Goal: Task Accomplishment & Management: Manage account settings

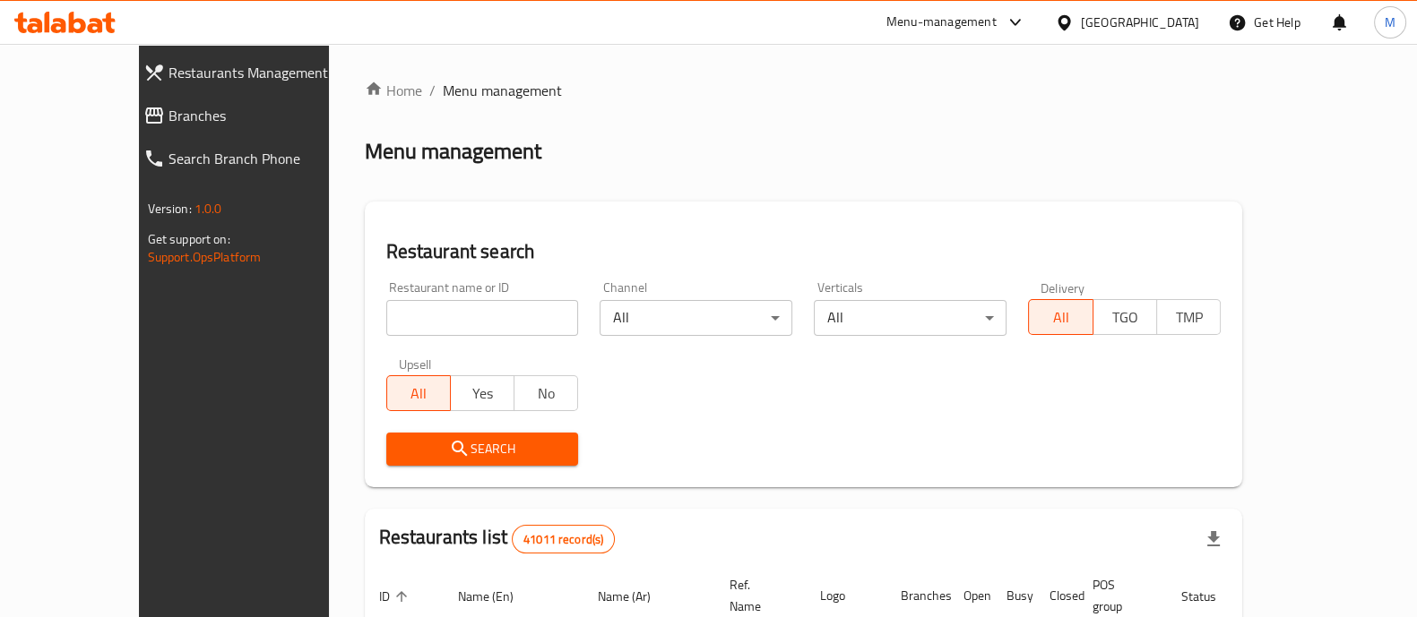
click at [386, 311] on input "search" at bounding box center [482, 318] width 193 height 36
paste input "GWDT"
type input "GWDT"
click at [407, 447] on span "Search" at bounding box center [483, 449] width 164 height 22
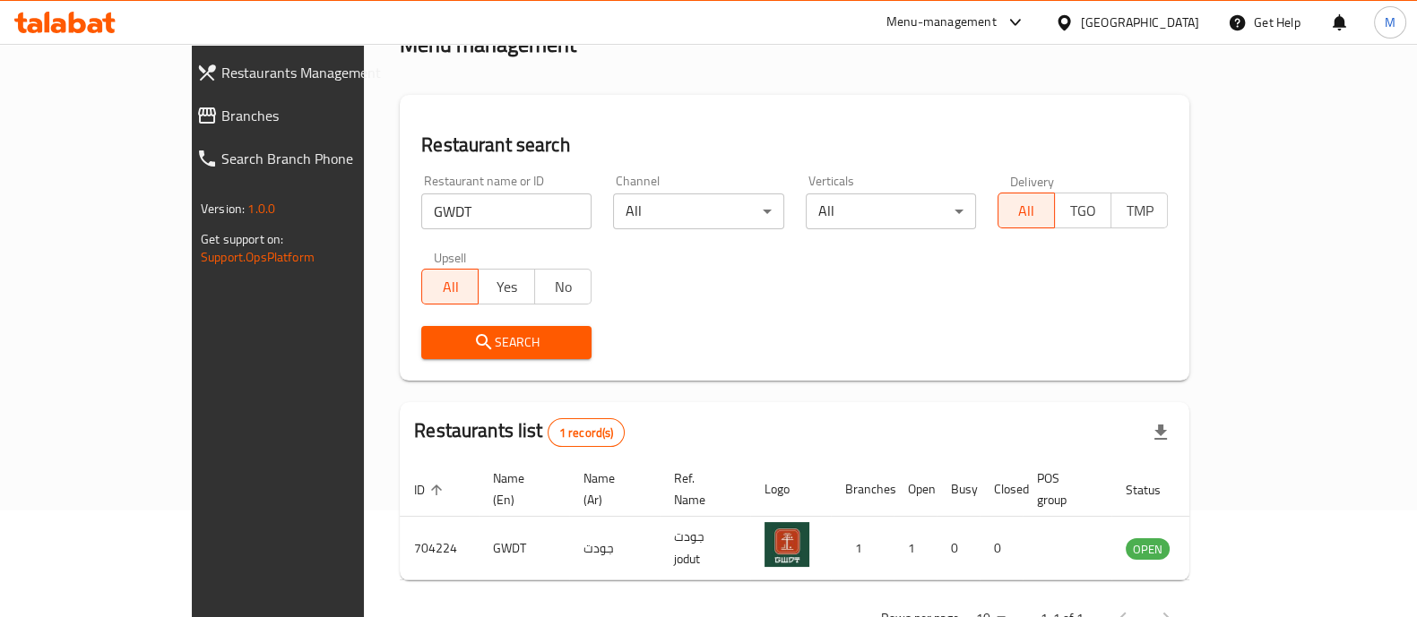
scroll to position [146, 0]
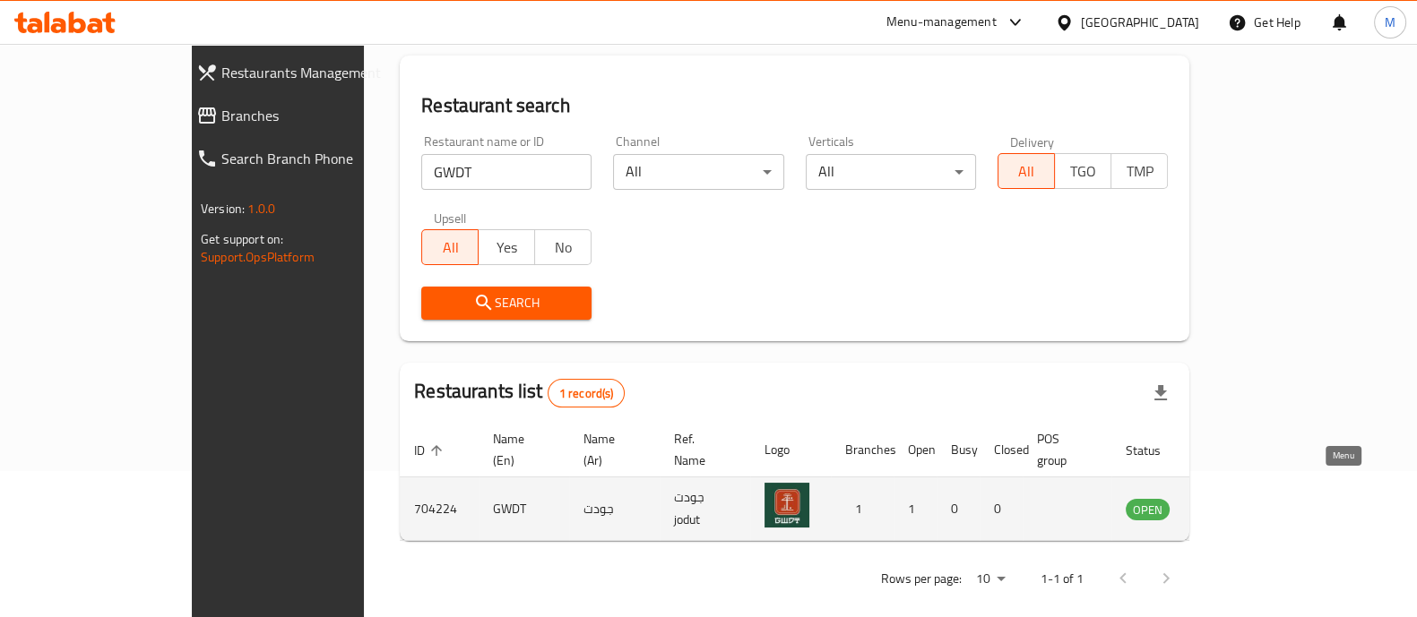
click at [1241, 498] on icon "enhanced table" at bounding box center [1230, 509] width 22 height 22
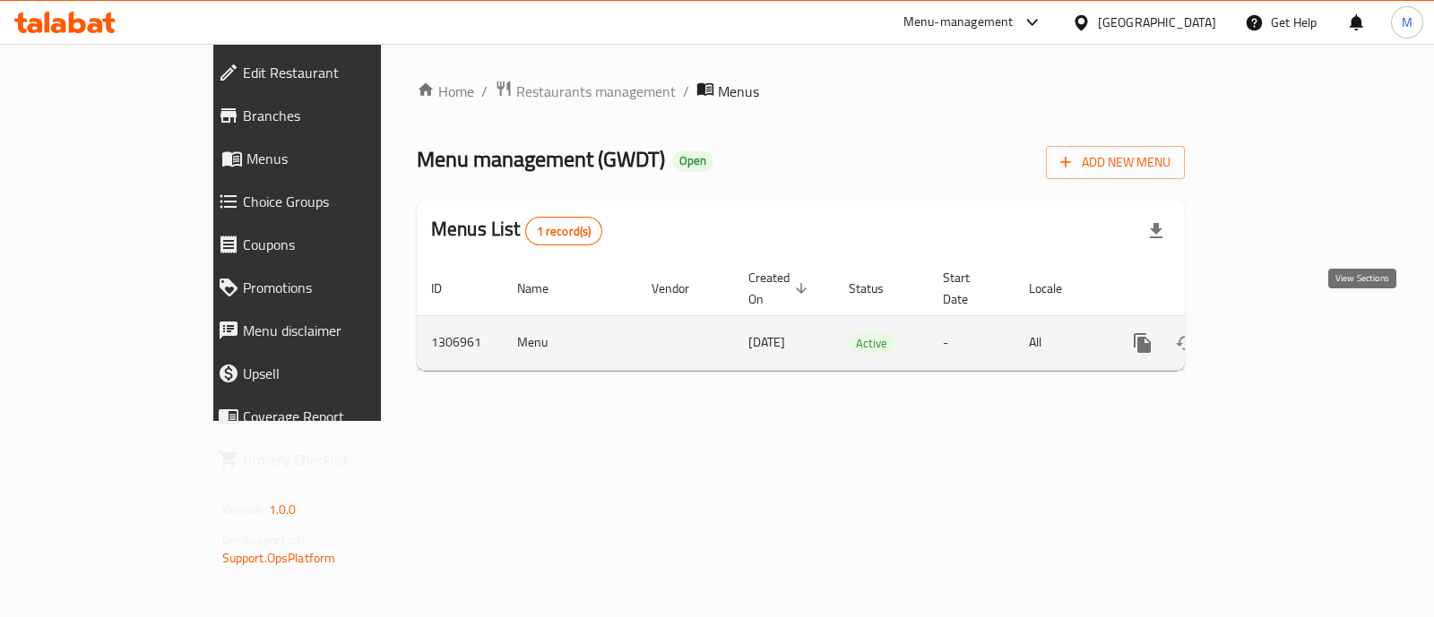
click at [1282, 332] on icon "enhanced table" at bounding box center [1272, 343] width 22 height 22
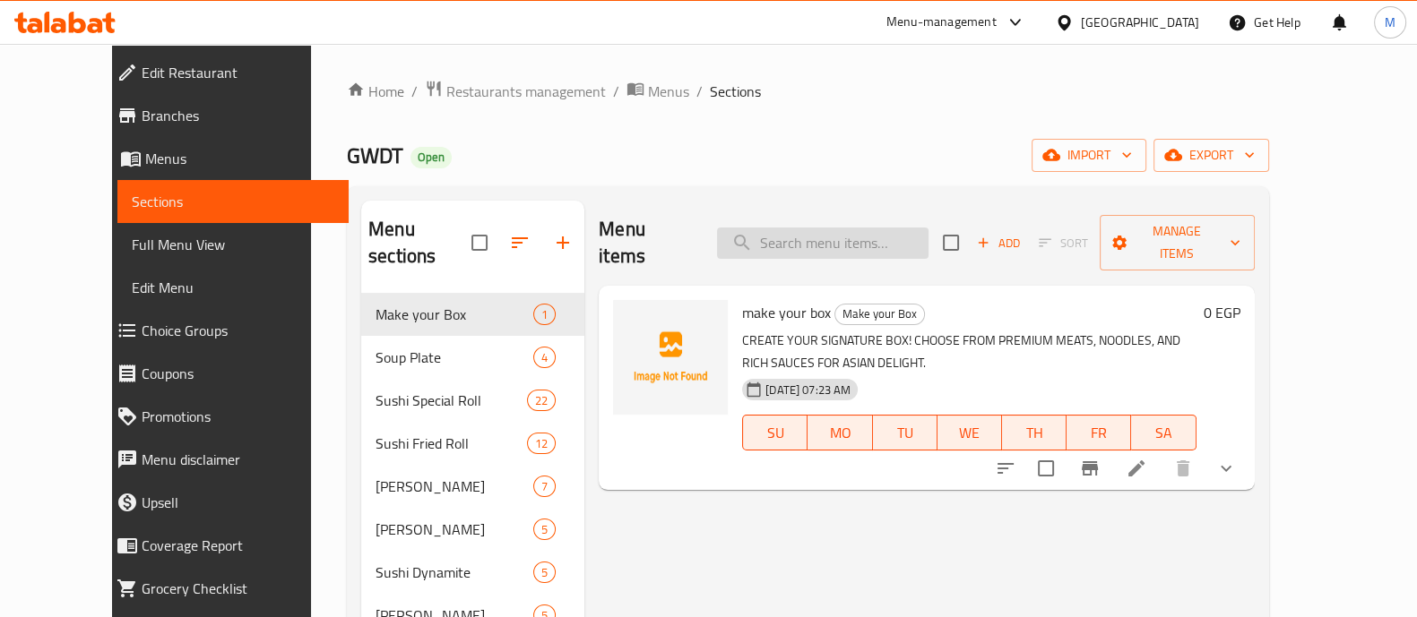
click at [863, 236] on input "search" at bounding box center [822, 243] width 211 height 31
paste input "Sumo Roll"
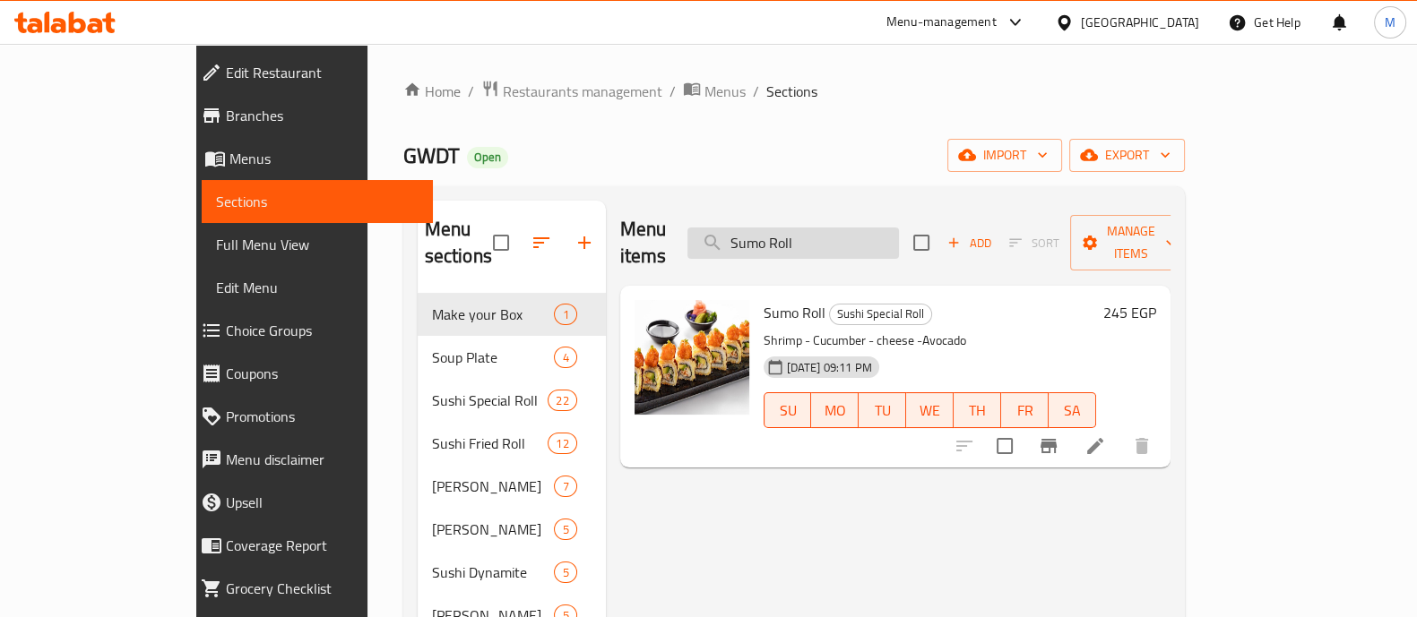
click at [894, 228] on input "Sumo Roll" at bounding box center [792, 243] width 211 height 31
paste input "Hanami"
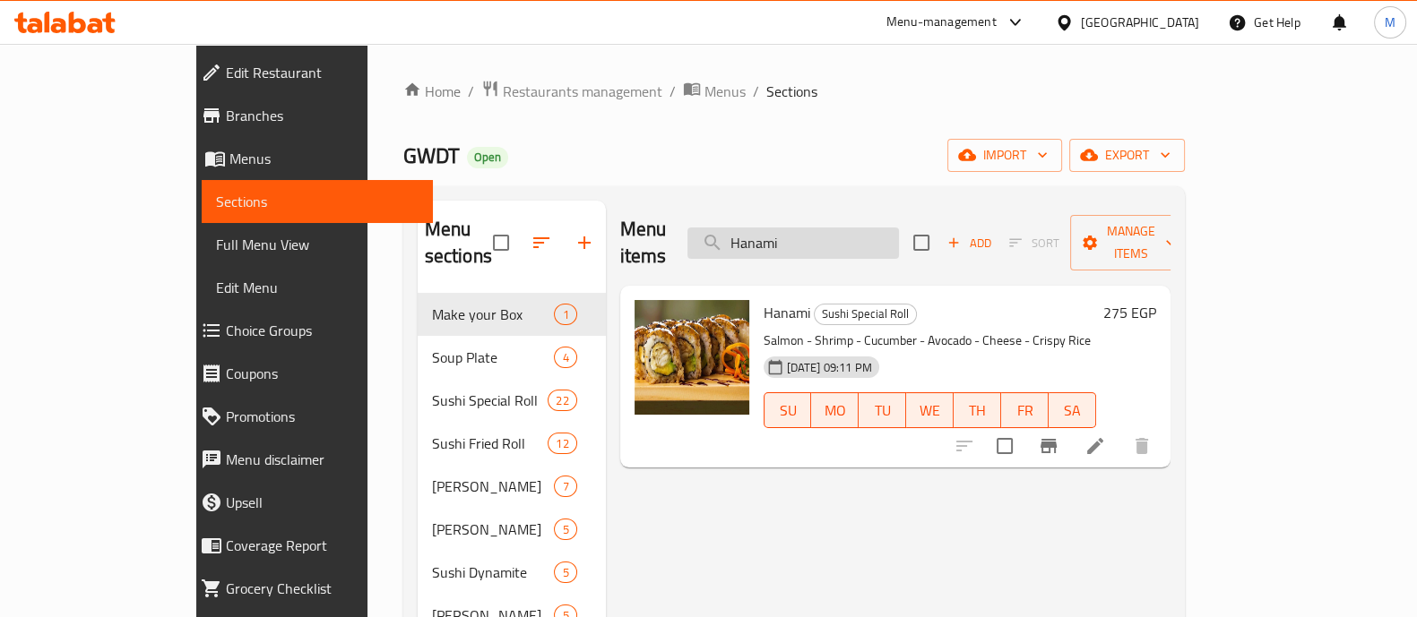
click at [836, 229] on input "Hanami" at bounding box center [792, 243] width 211 height 31
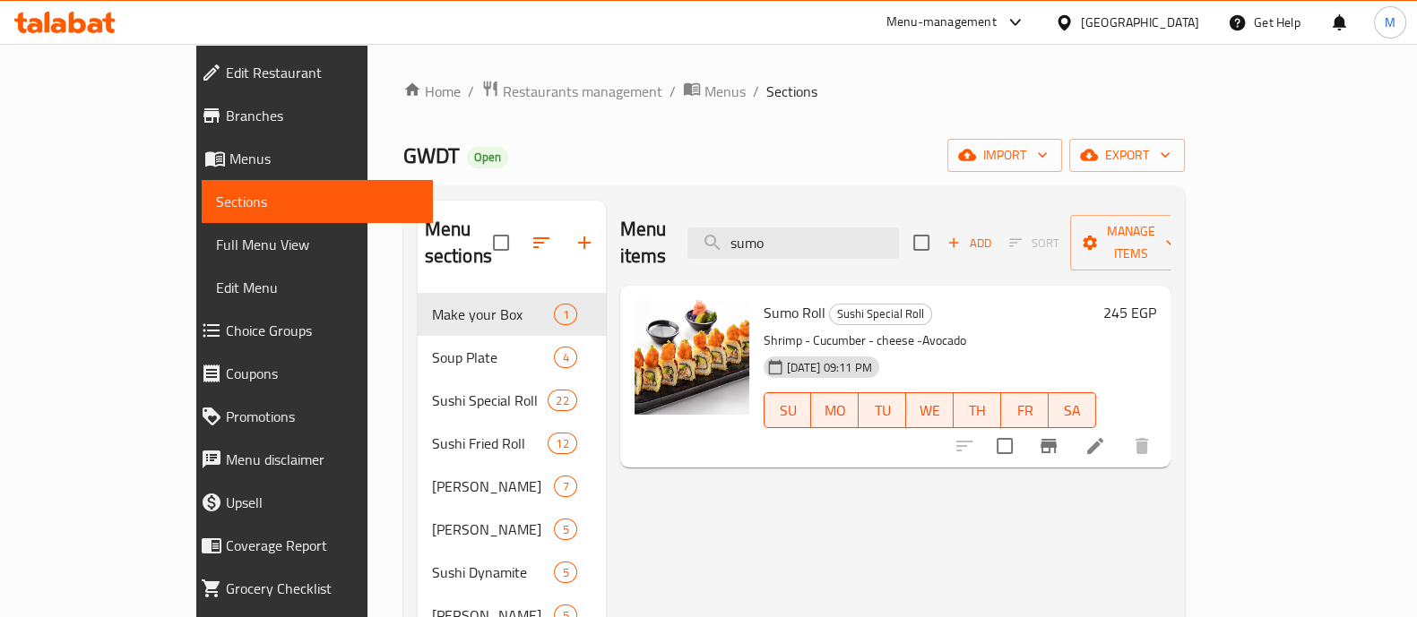
type input "sumo"
click at [403, 82] on link "Home" at bounding box center [431, 92] width 57 height 22
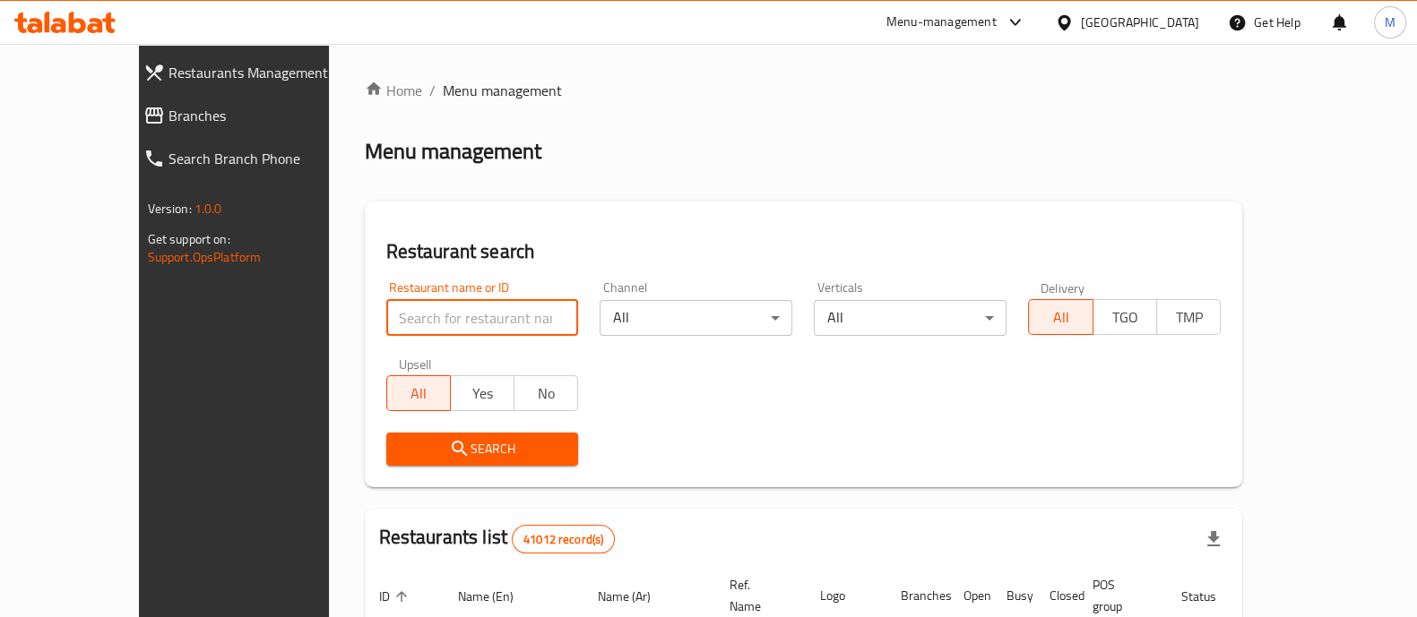
click at [386, 314] on input "search" at bounding box center [482, 318] width 193 height 36
type input "gwdt"
click button "Search" at bounding box center [482, 449] width 193 height 33
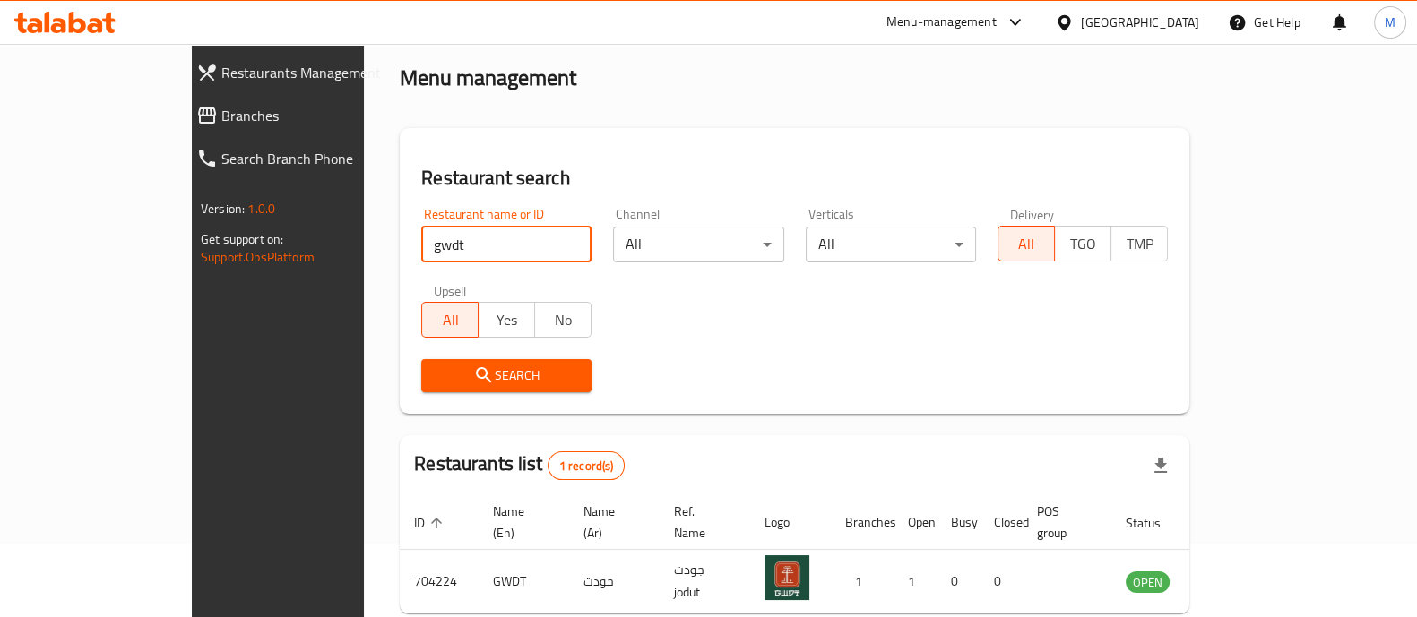
scroll to position [146, 0]
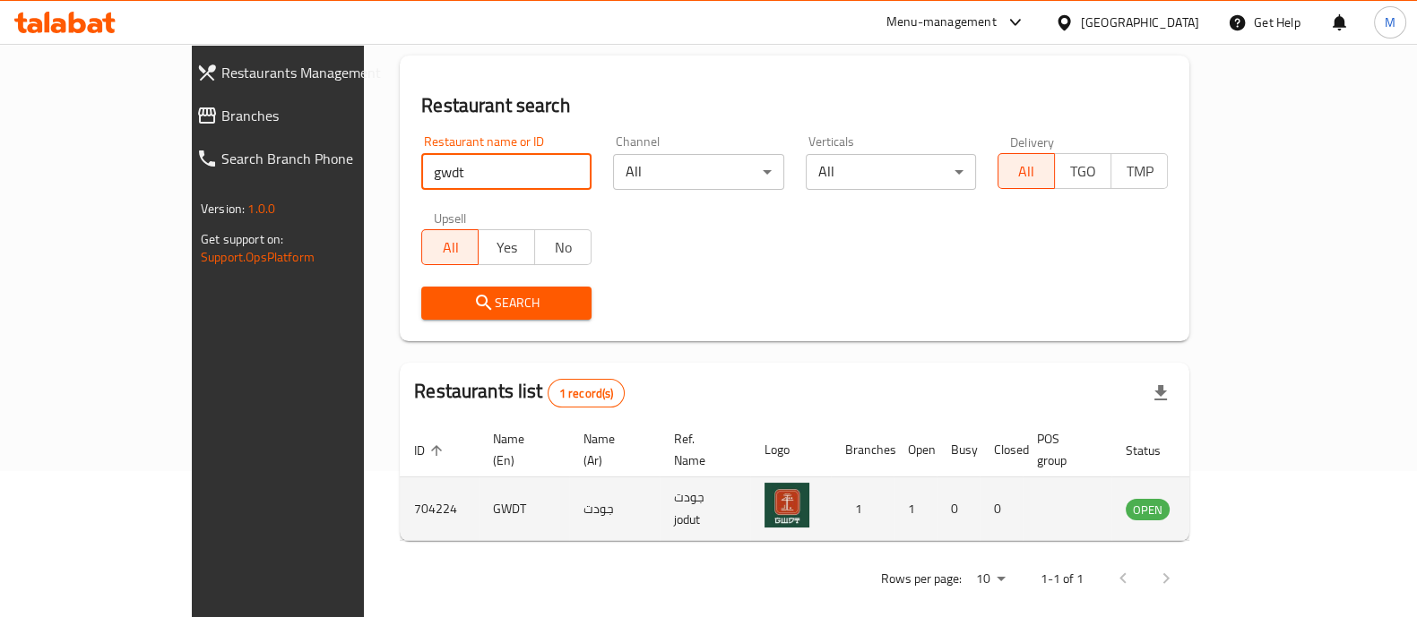
click at [1240, 503] on icon "enhanced table" at bounding box center [1230, 510] width 20 height 15
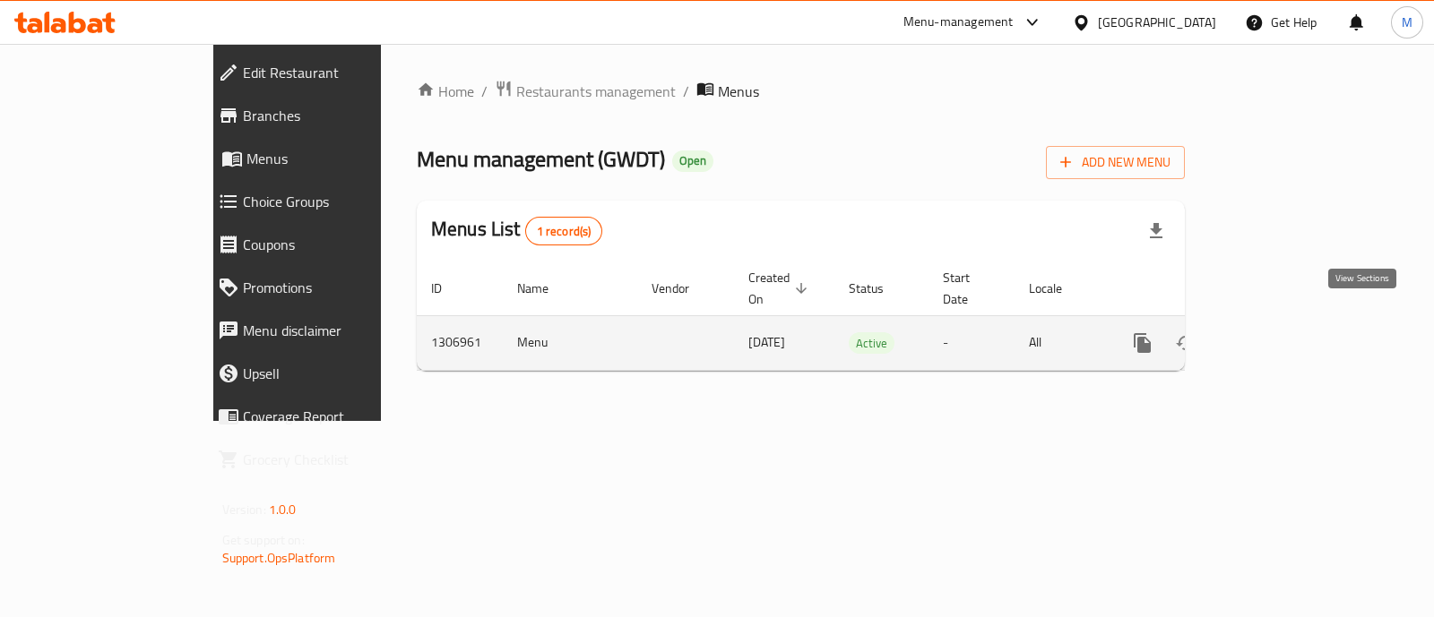
click at [1282, 332] on icon "enhanced table" at bounding box center [1272, 343] width 22 height 22
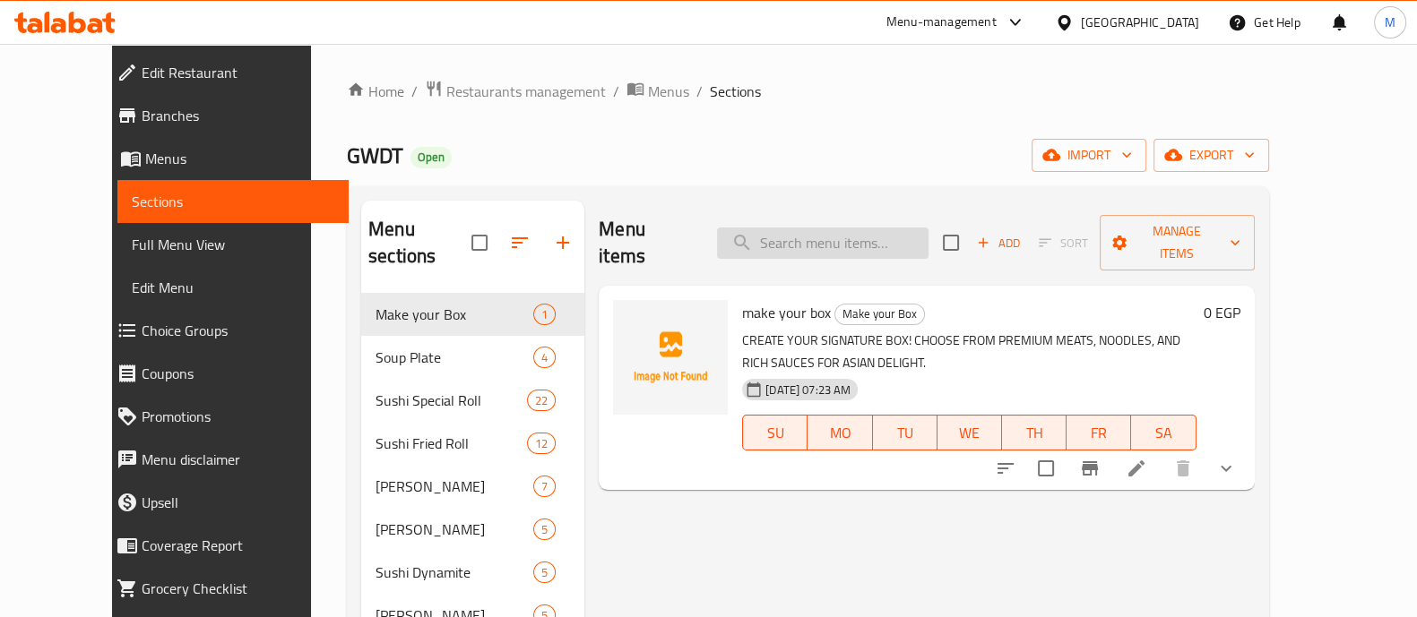
drag, startPoint x: 753, startPoint y: 235, endPoint x: 766, endPoint y: 235, distance: 13.4
click at [755, 235] on div "Menu items Add Sort Manage items" at bounding box center [926, 243] width 655 height 85
click at [793, 230] on input "search" at bounding box center [822, 243] width 211 height 31
paste input "Hanami"
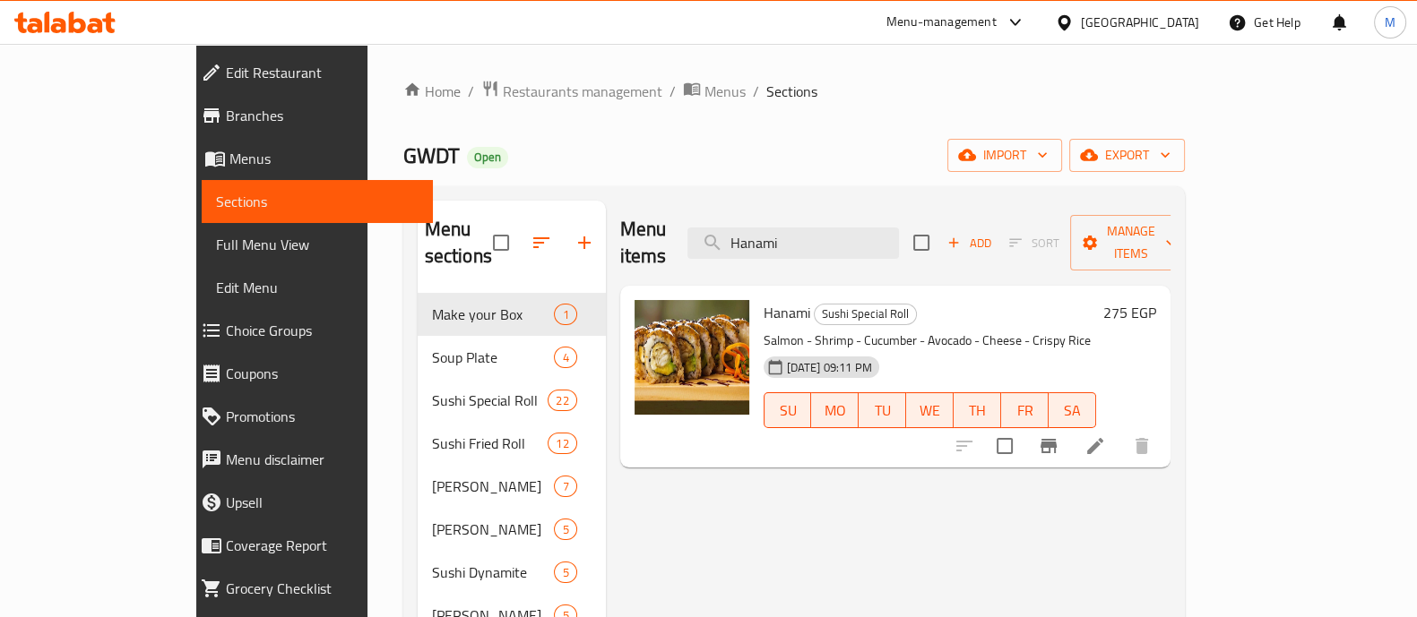
type input "Hanami"
click at [403, 89] on link "Home" at bounding box center [431, 92] width 57 height 22
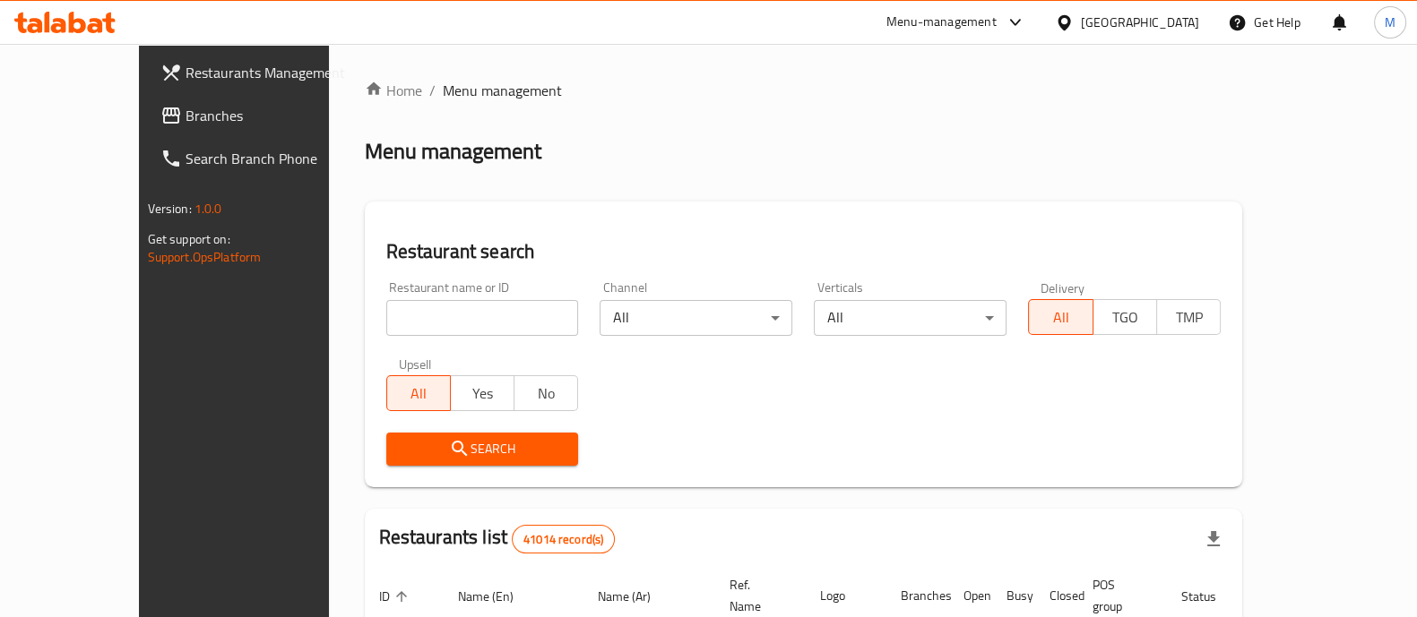
click at [426, 306] on input "search" at bounding box center [482, 318] width 193 height 36
paste input "Taqati Kimo"
click at [449, 454] on icon "submit" at bounding box center [460, 449] width 22 height 22
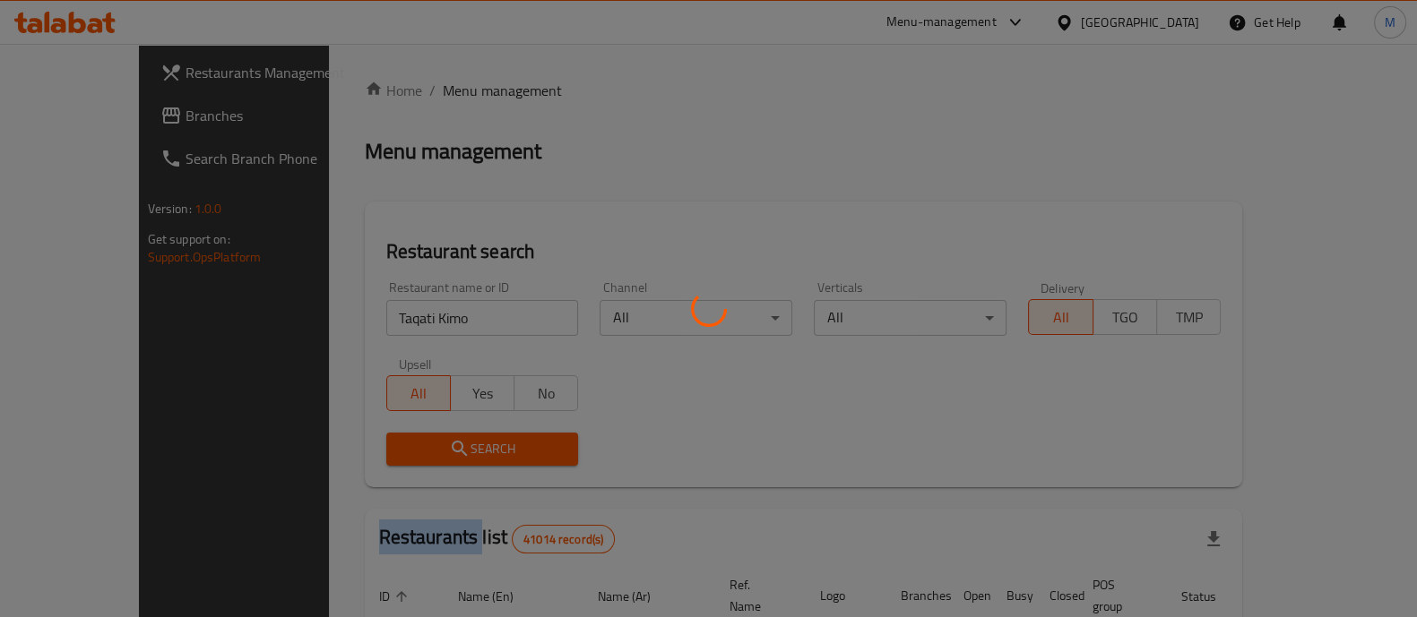
click at [404, 454] on div at bounding box center [708, 308] width 1417 height 617
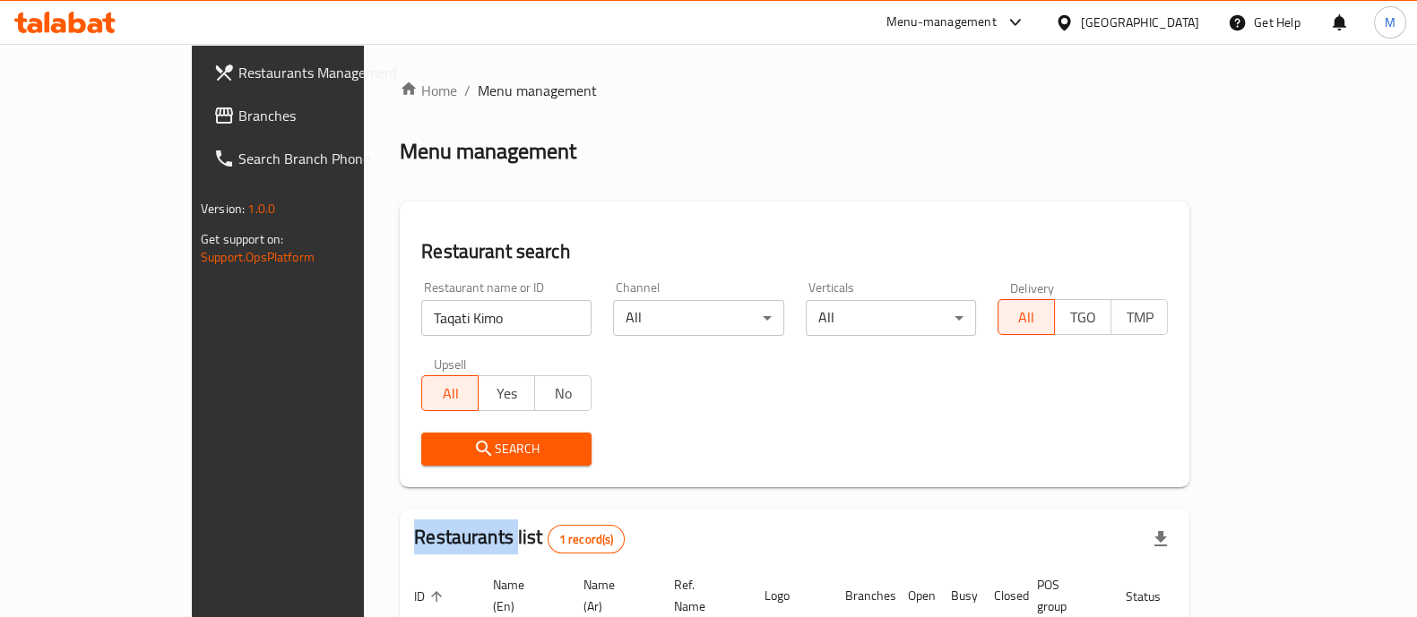
click at [421, 312] on input "Taqati Kimo" at bounding box center [506, 318] width 170 height 36
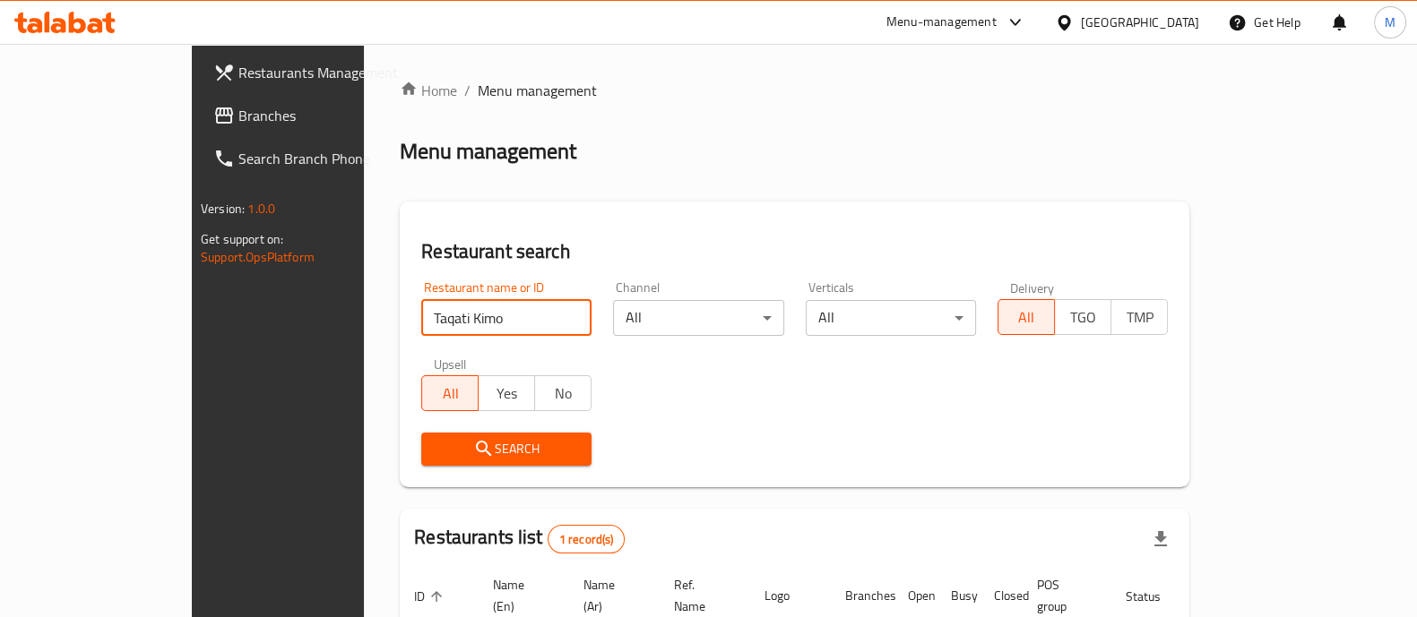
click at [421, 312] on input "Taqati Kimo" at bounding box center [506, 318] width 170 height 36
type input "pizza hut"
click button "Search" at bounding box center [506, 449] width 170 height 33
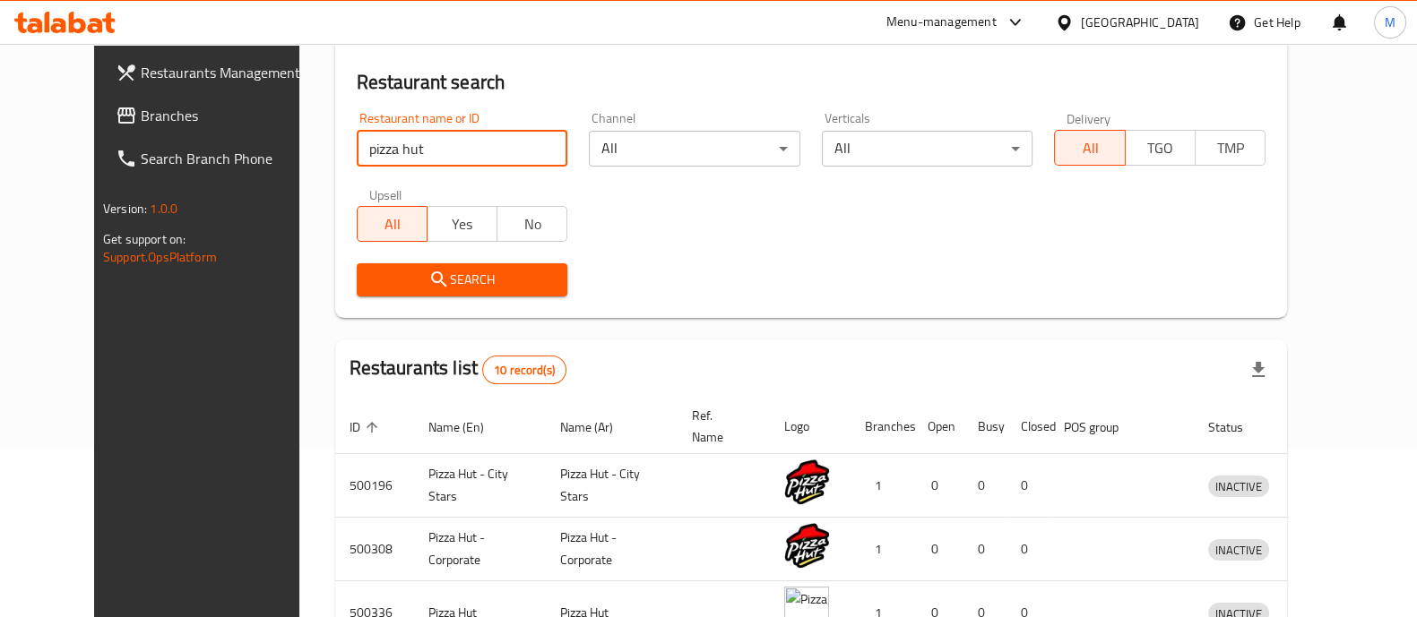
scroll to position [524, 0]
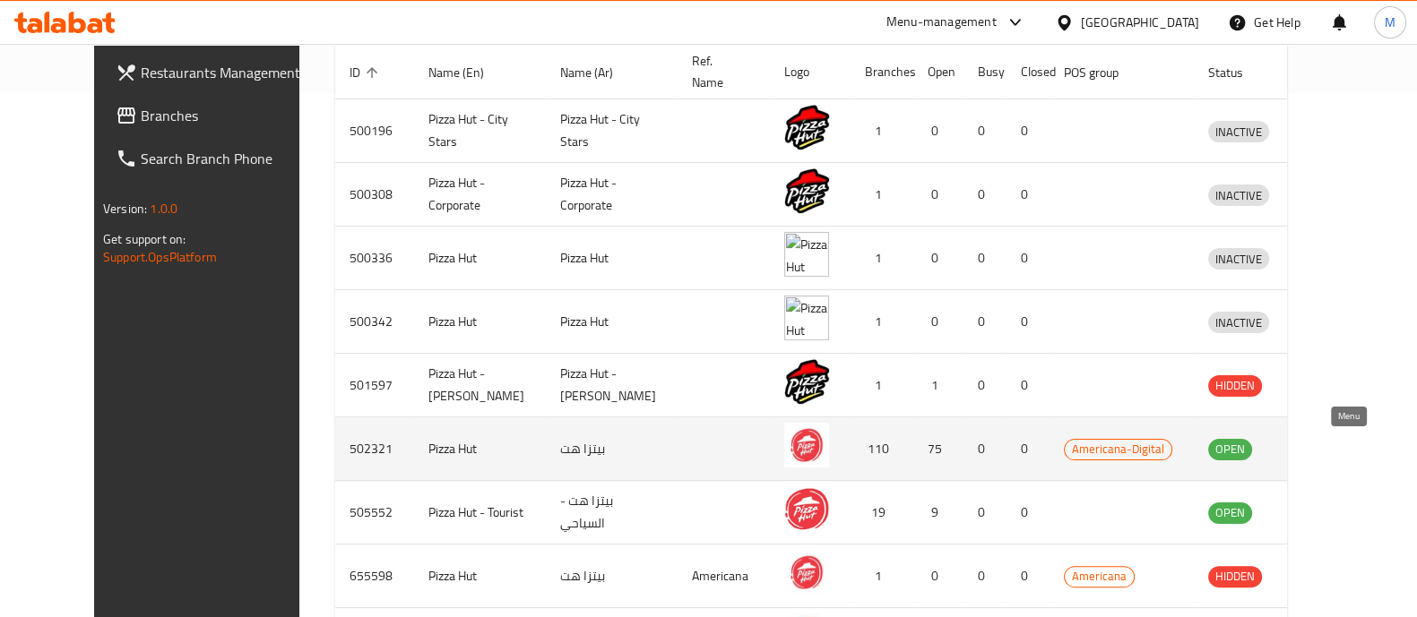
click at [1325, 446] on icon "enhanced table" at bounding box center [1315, 450] width 20 height 15
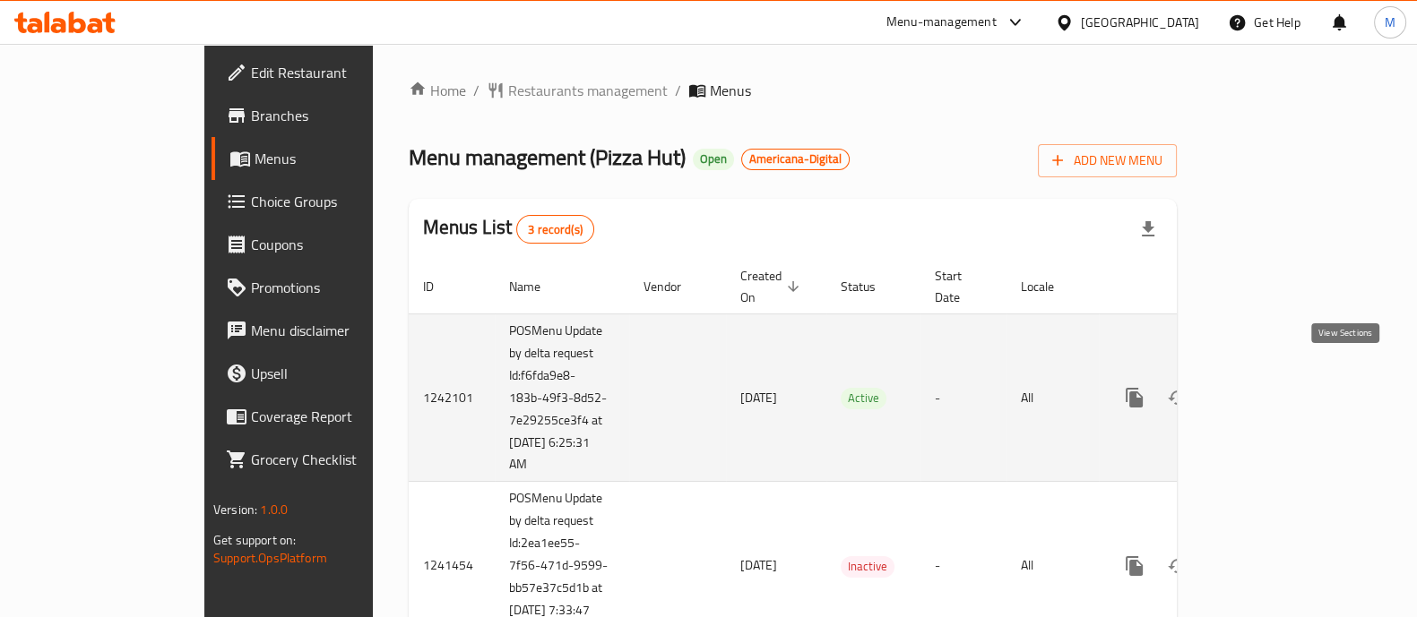
click at [1274, 387] on icon "enhanced table" at bounding box center [1264, 398] width 22 height 22
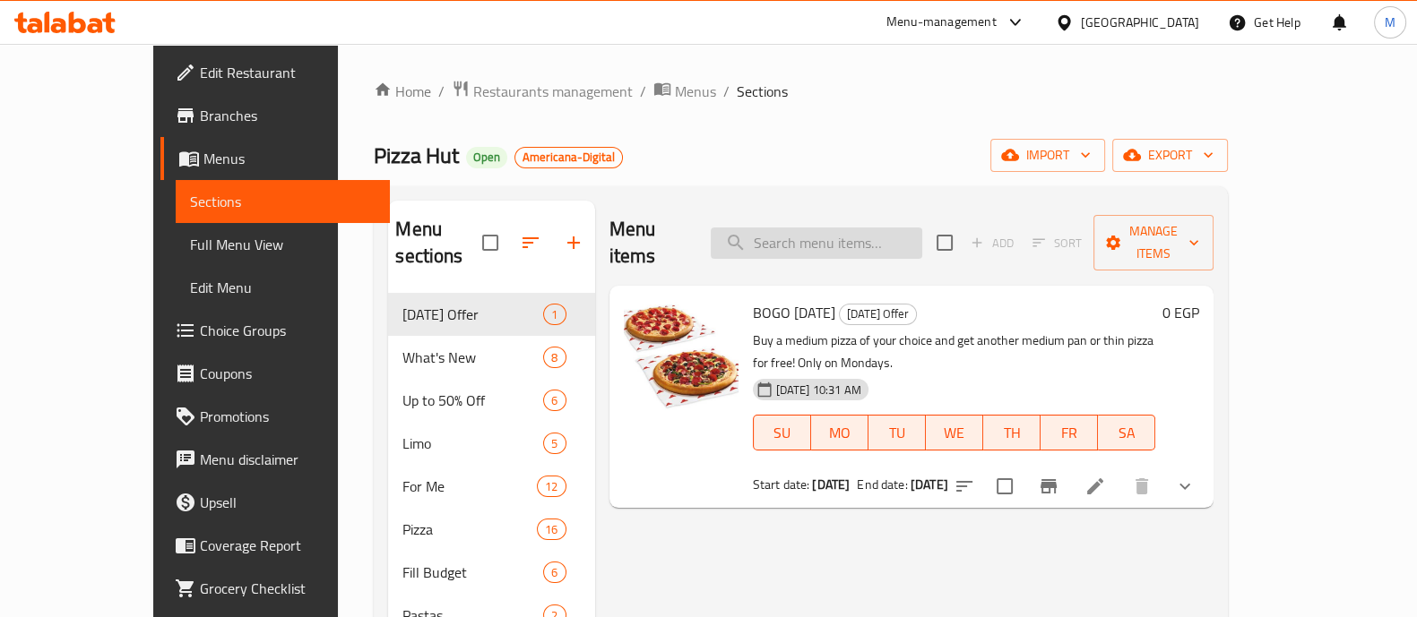
click at [841, 237] on input "search" at bounding box center [816, 243] width 211 height 31
paste input "My Box"
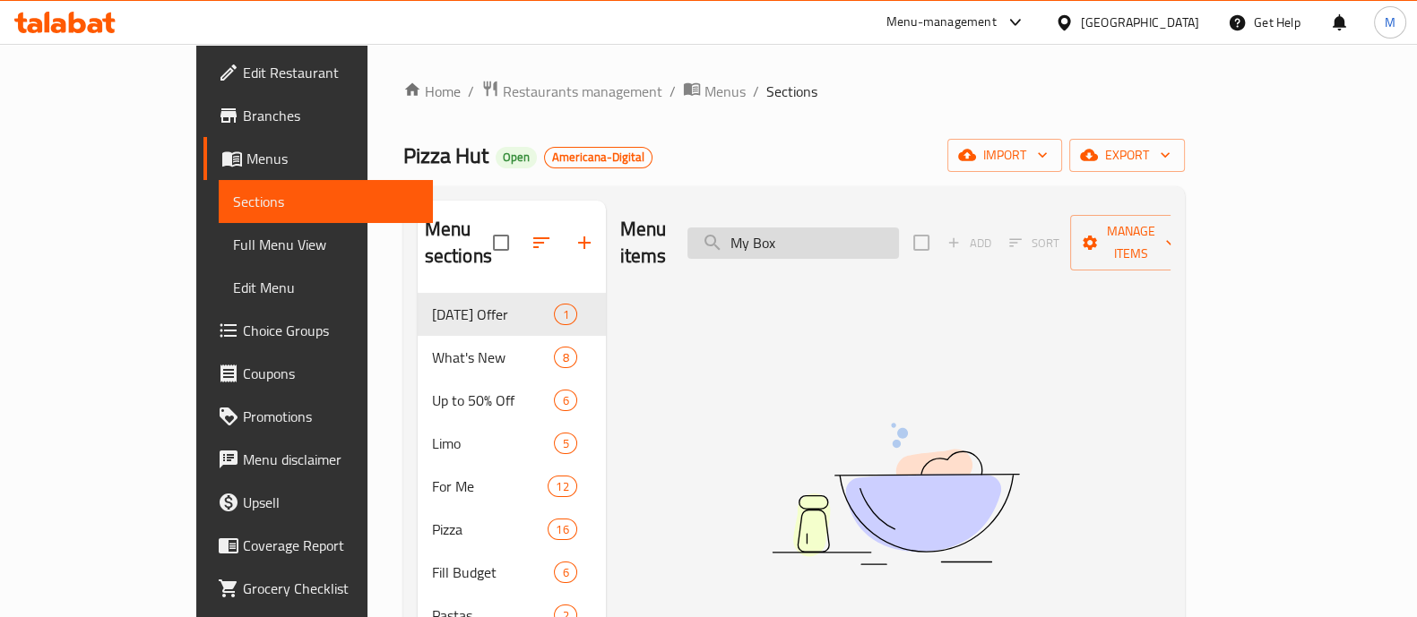
click at [824, 228] on input "My Box" at bounding box center [792, 243] width 211 height 31
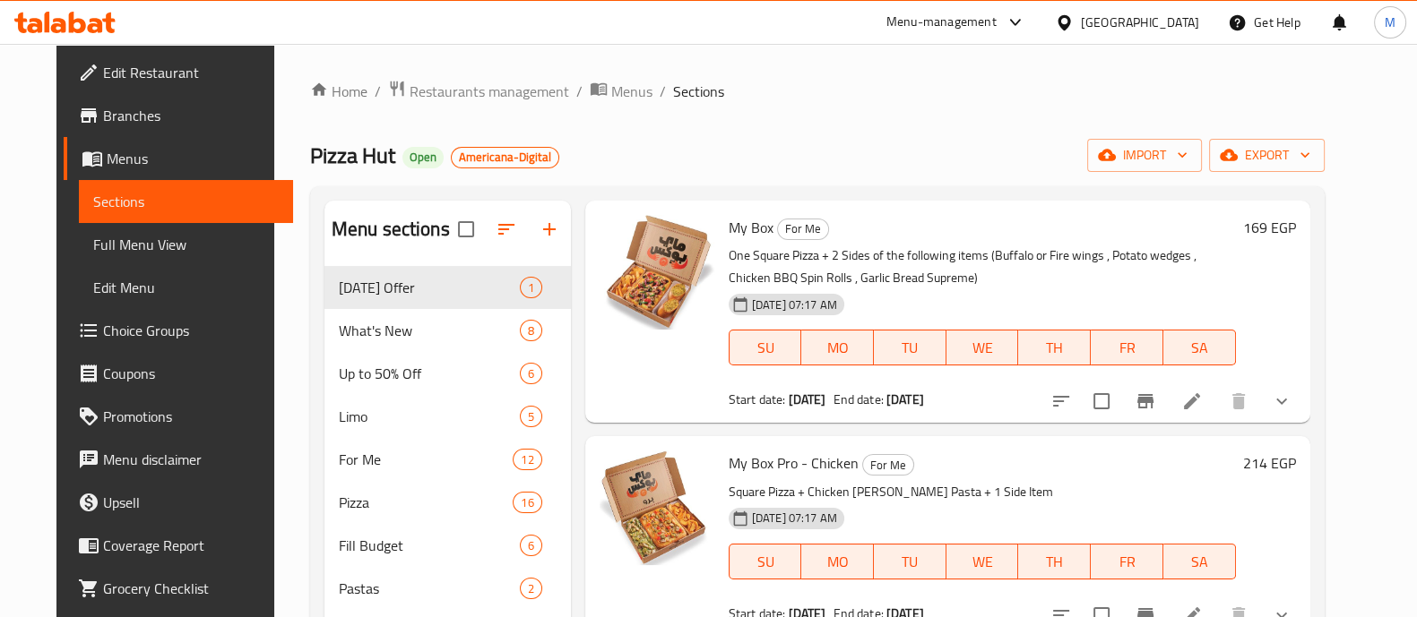
scroll to position [90, 0]
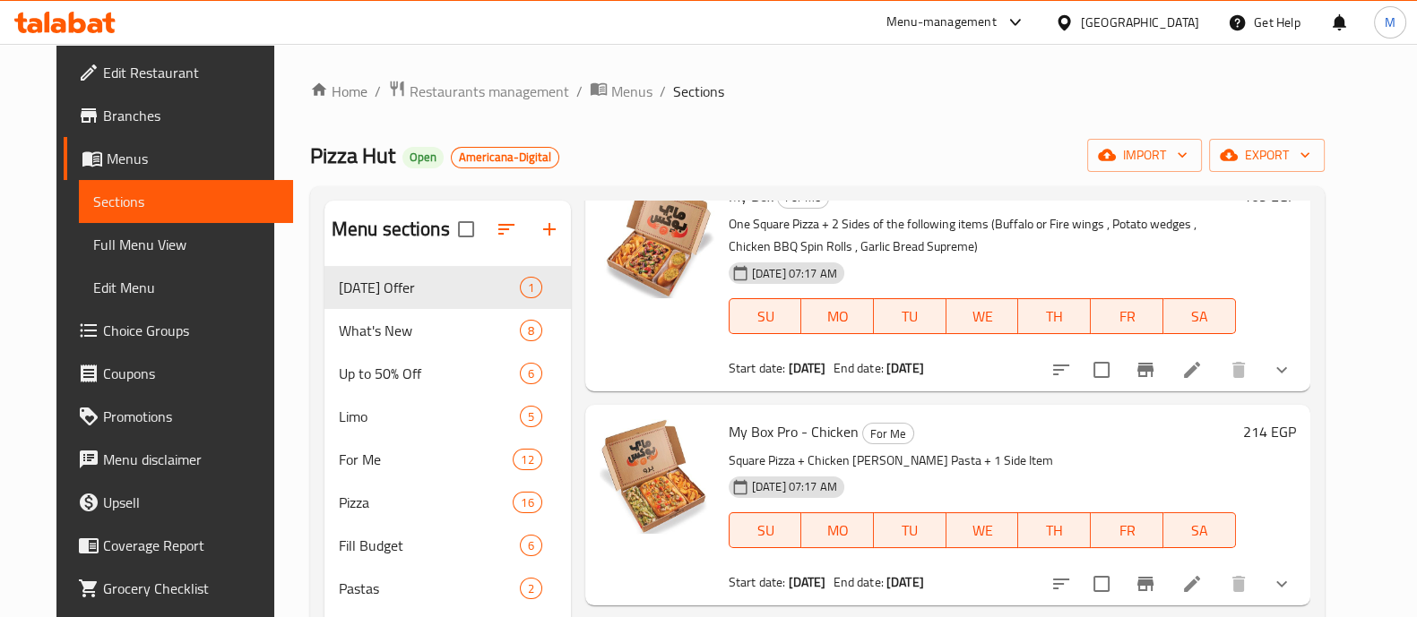
type input "My Box"
click at [409, 91] on span "Restaurants management" at bounding box center [488, 92] width 159 height 22
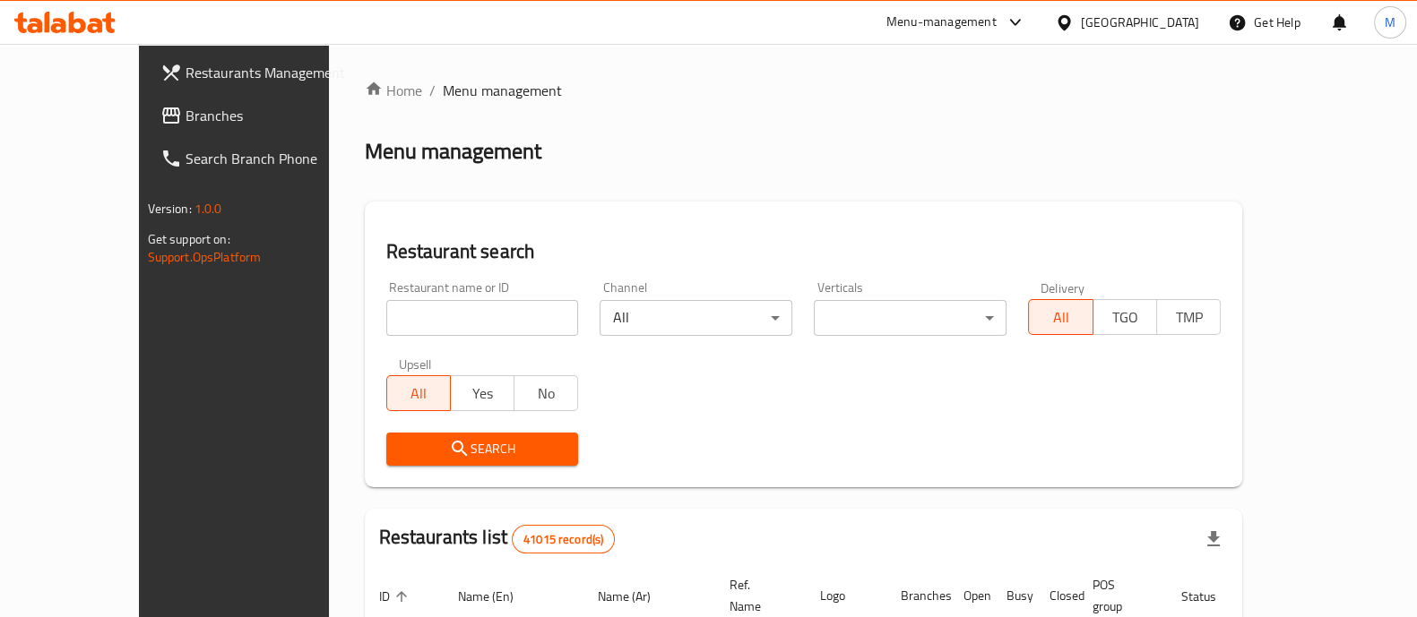
click at [386, 297] on div "Restaurant name or ID Restaurant name or ID" at bounding box center [482, 308] width 193 height 55
click at [386, 315] on input "search" at bounding box center [482, 318] width 193 height 36
type input "GWDT"
click at [517, 449] on span "Search" at bounding box center [483, 449] width 164 height 22
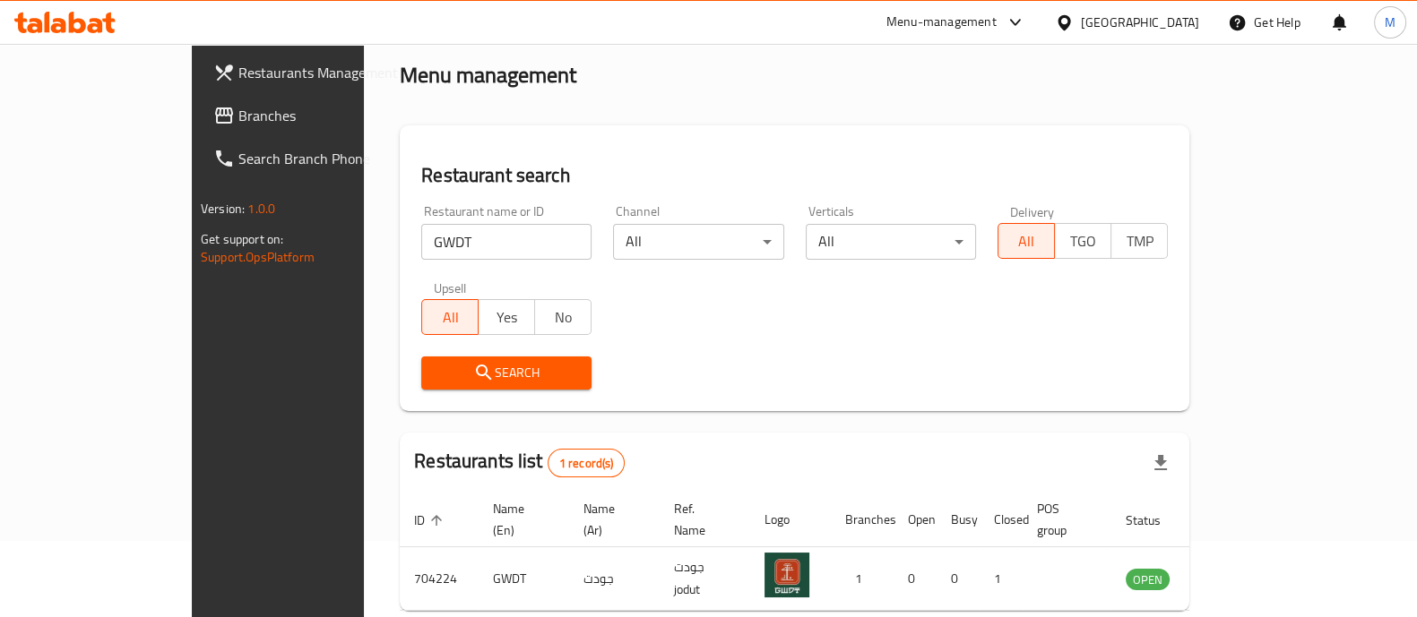
scroll to position [146, 0]
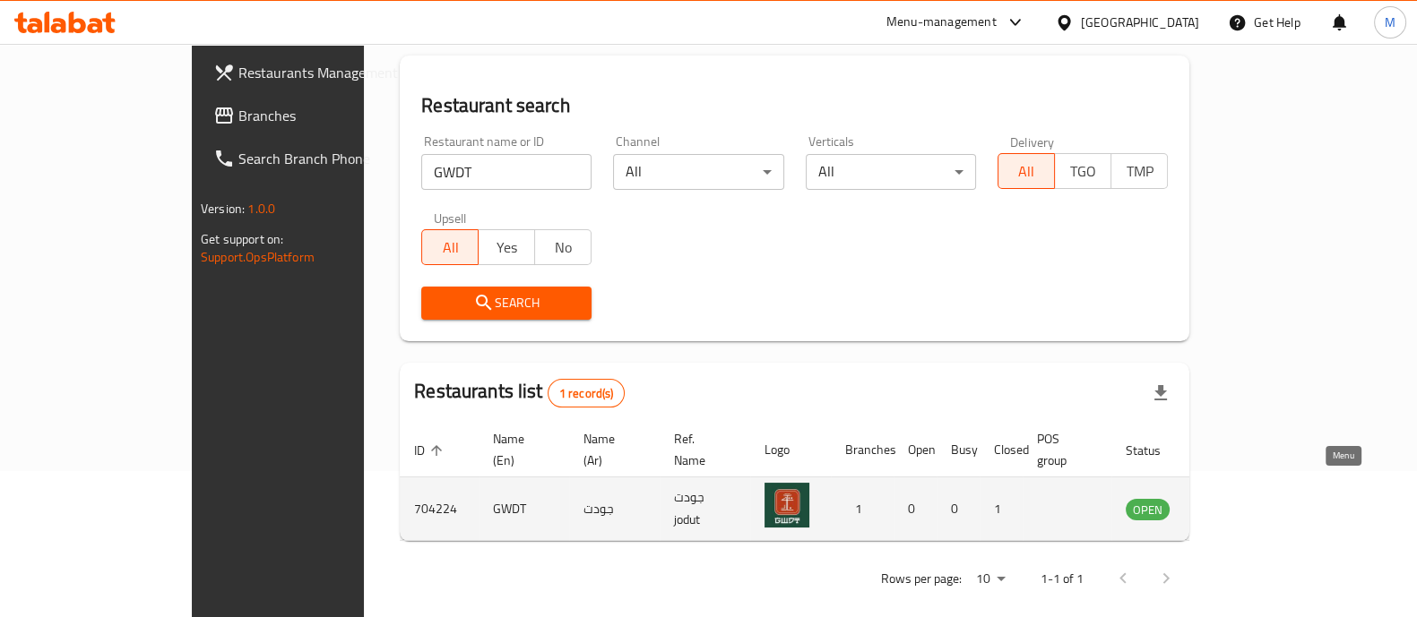
click at [1241, 498] on icon "enhanced table" at bounding box center [1230, 509] width 22 height 22
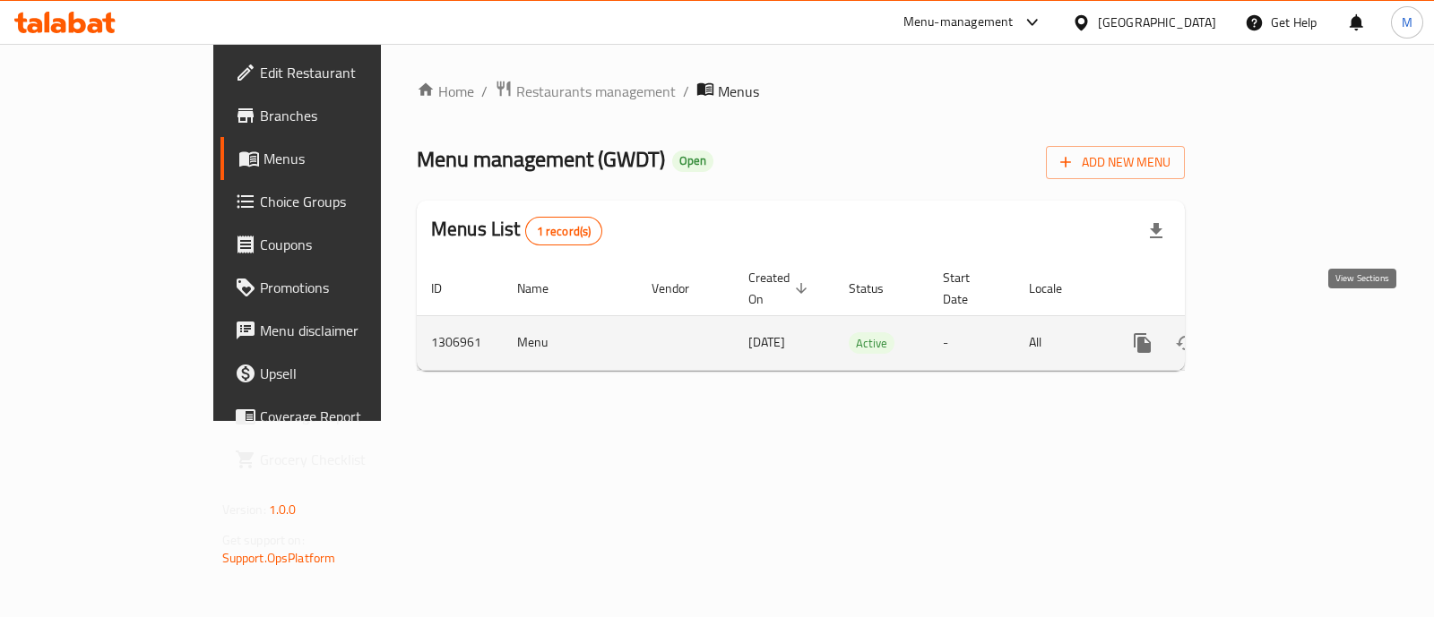
click at [1282, 332] on icon "enhanced table" at bounding box center [1272, 343] width 22 height 22
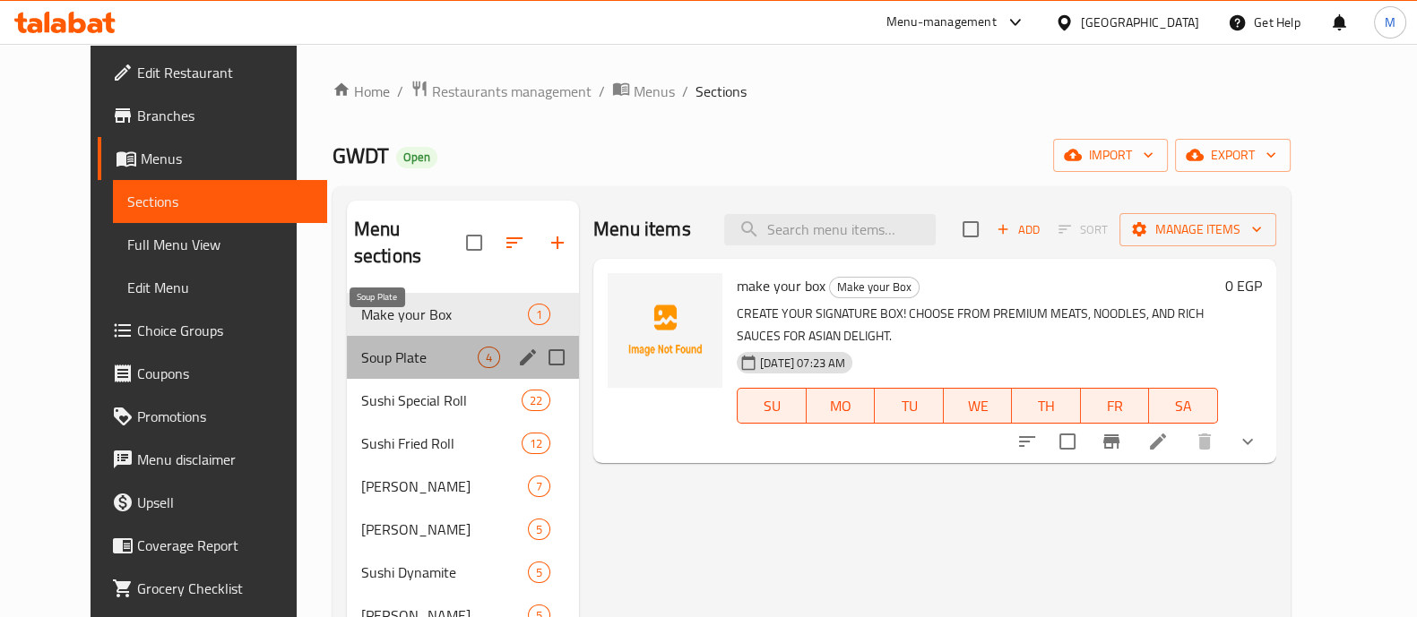
click at [372, 347] on span "Soup Plate" at bounding box center [419, 358] width 116 height 22
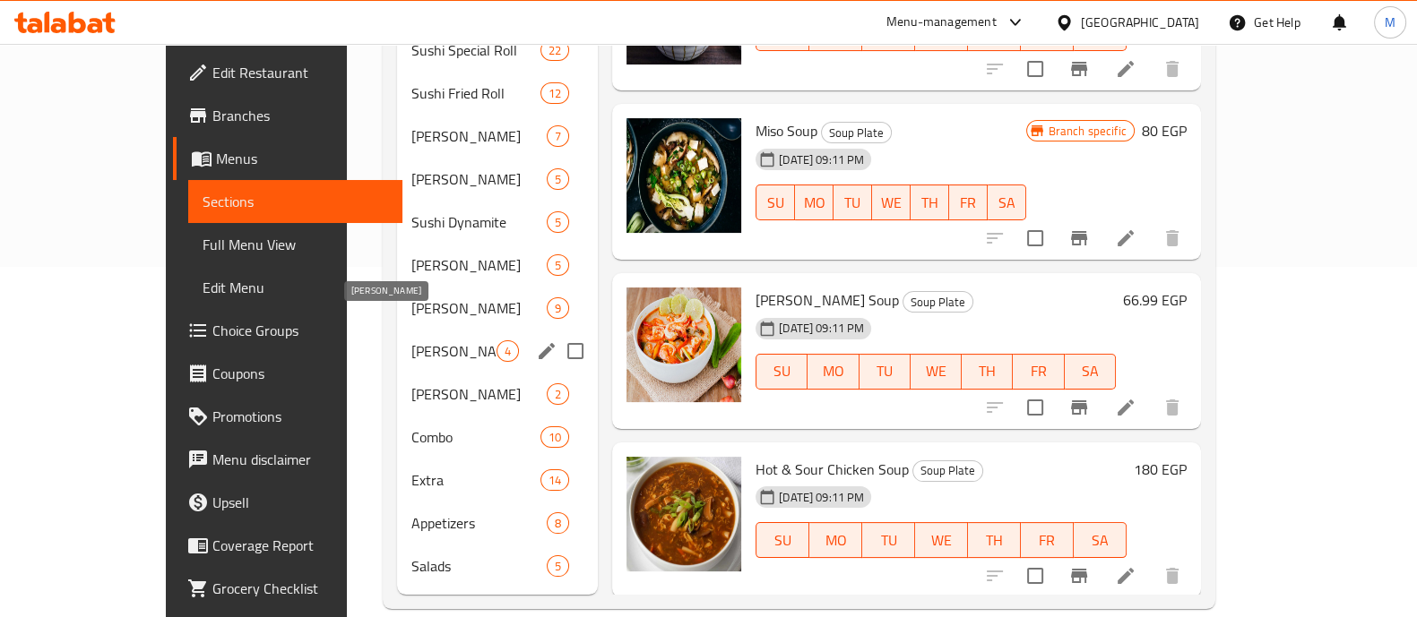
scroll to position [126, 0]
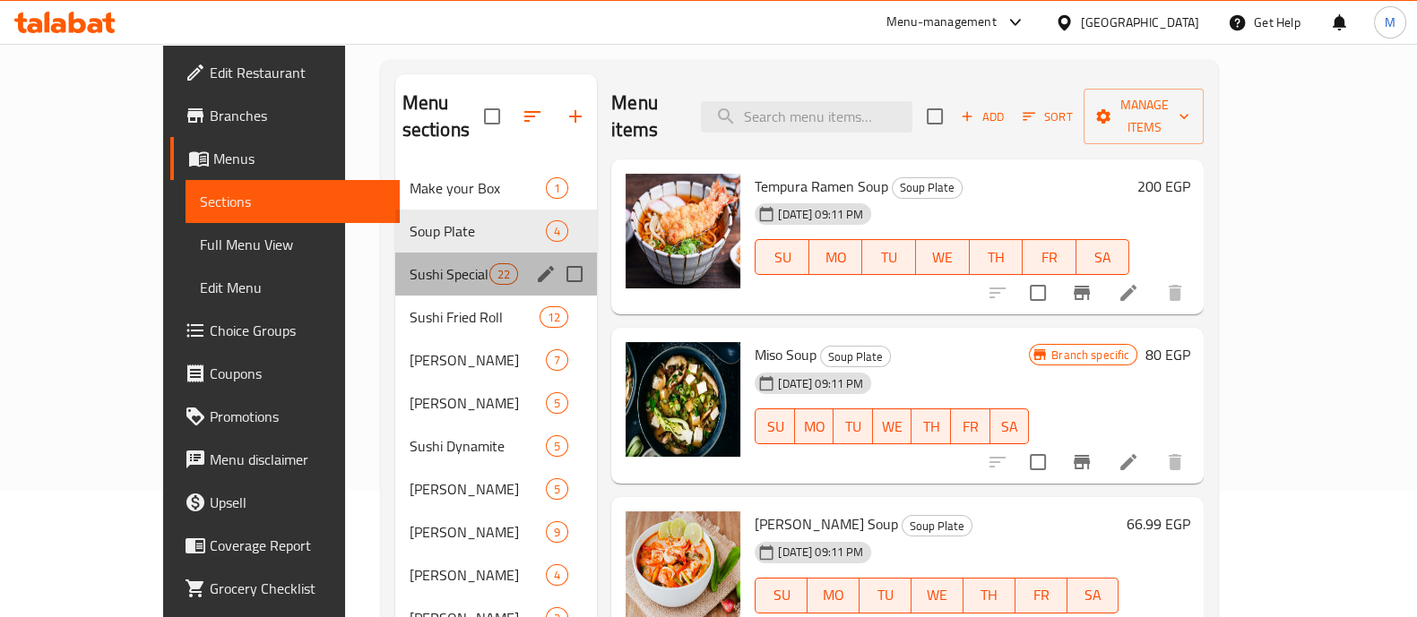
click at [395, 260] on div "Sushi Special Roll 22" at bounding box center [496, 274] width 202 height 43
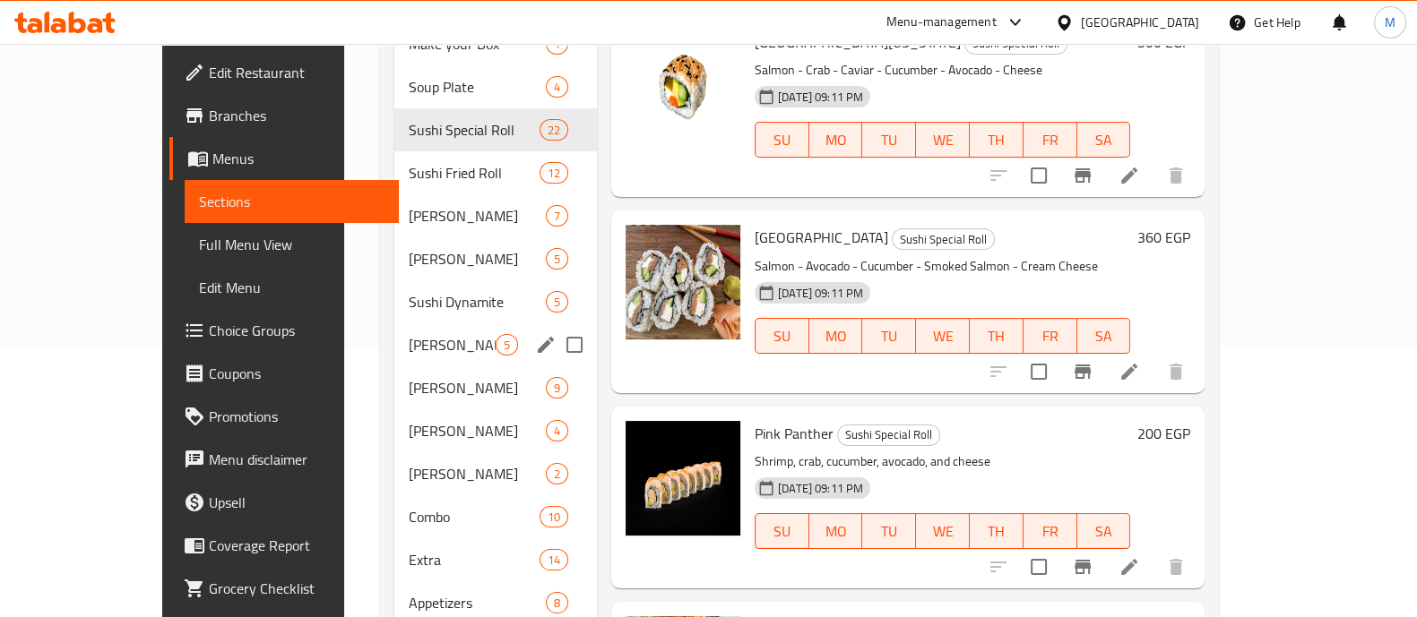
scroll to position [350, 0]
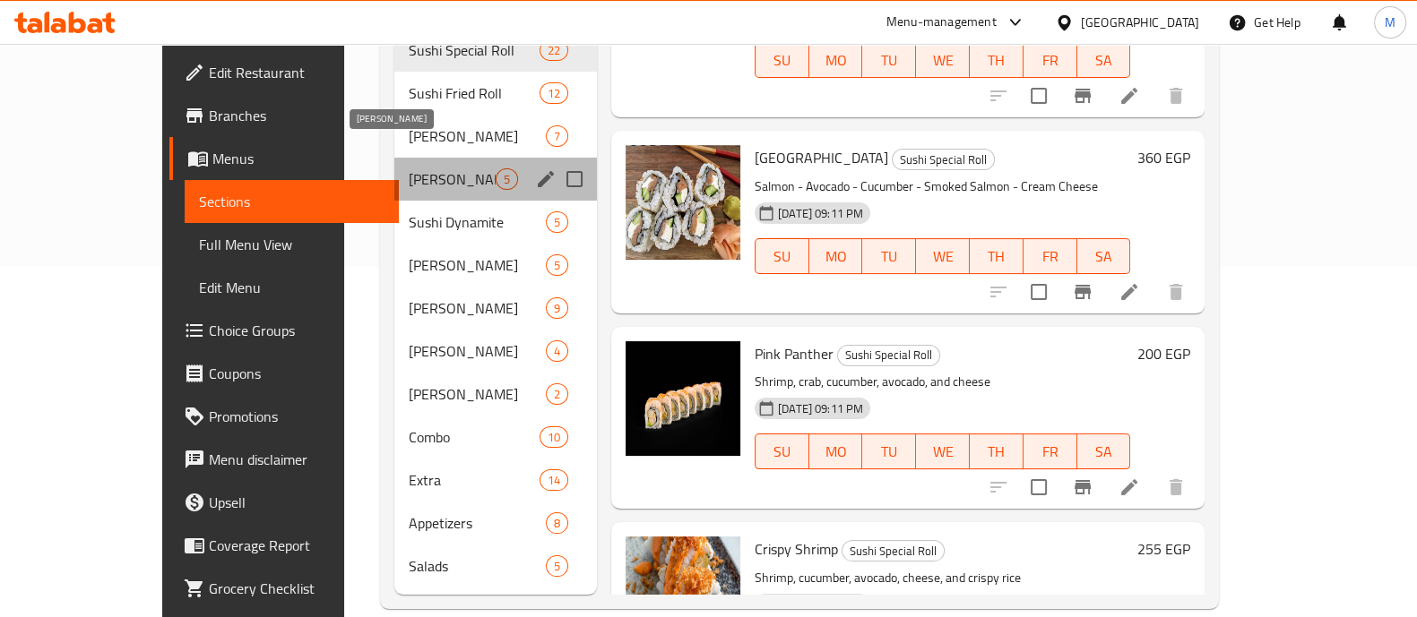
click at [409, 168] on span "[PERSON_NAME]" at bounding box center [452, 179] width 87 height 22
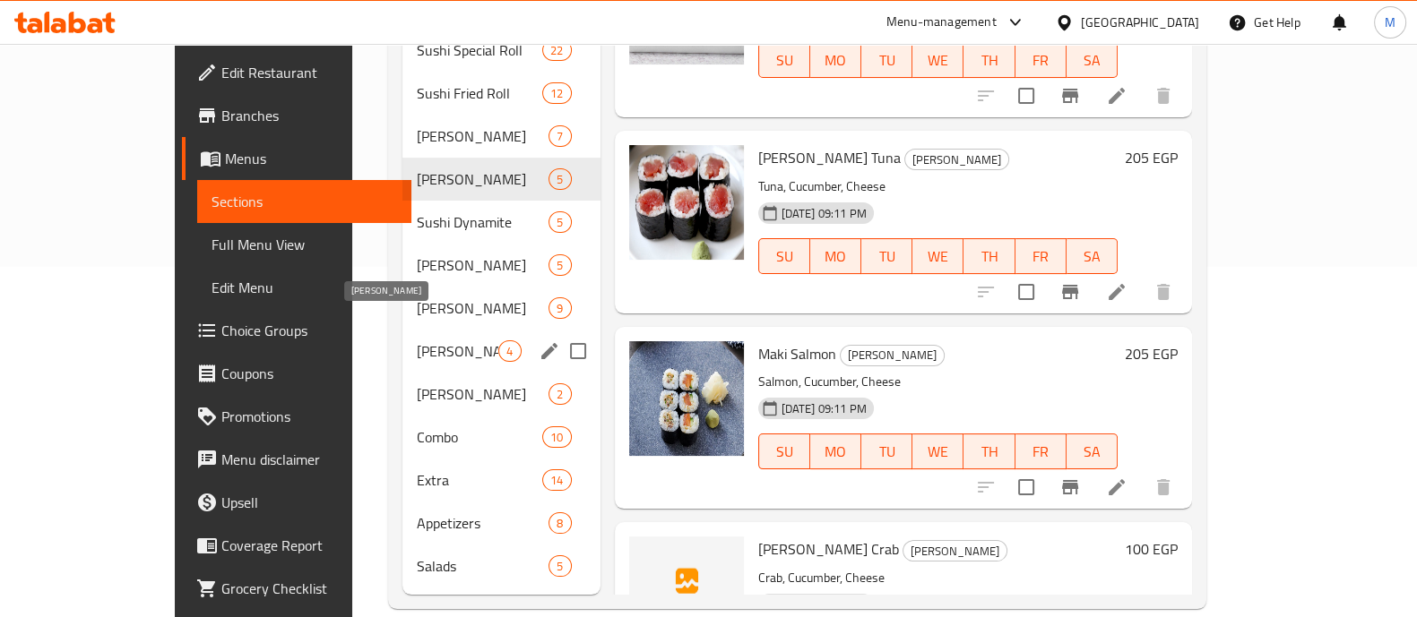
click at [417, 340] on span "[PERSON_NAME]" at bounding box center [458, 351] width 82 height 22
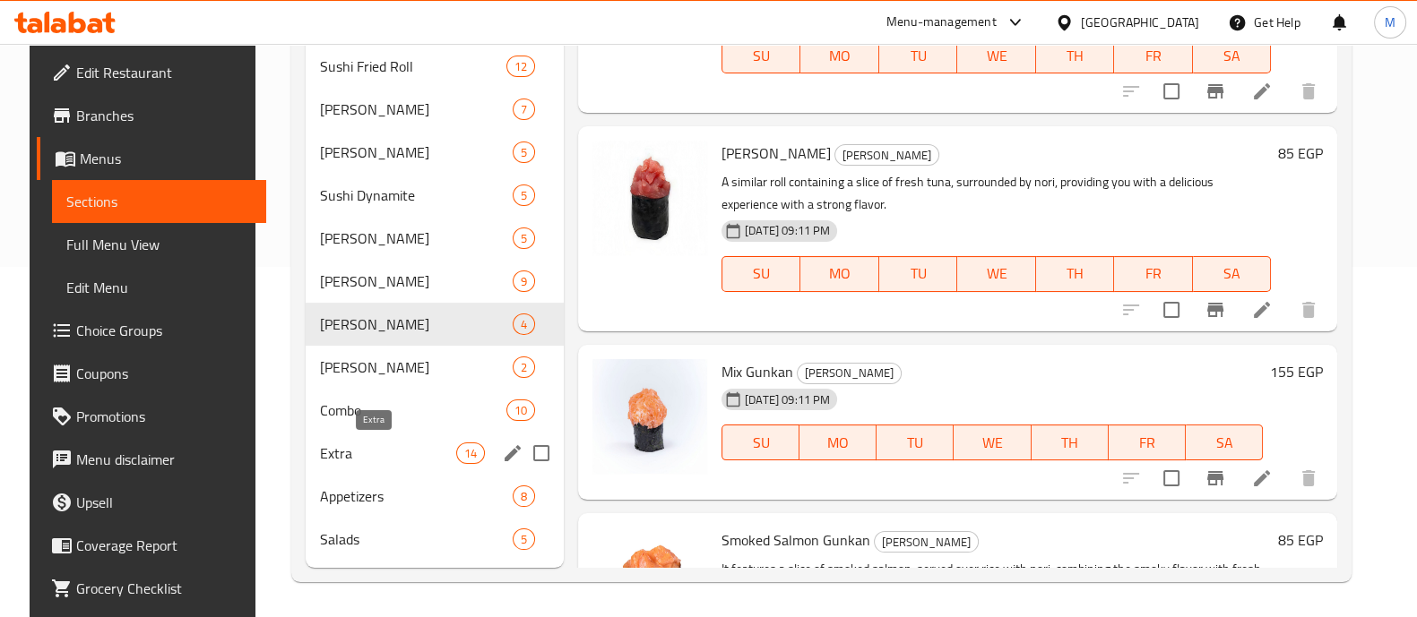
click at [336, 452] on span "Extra" at bounding box center [387, 454] width 135 height 22
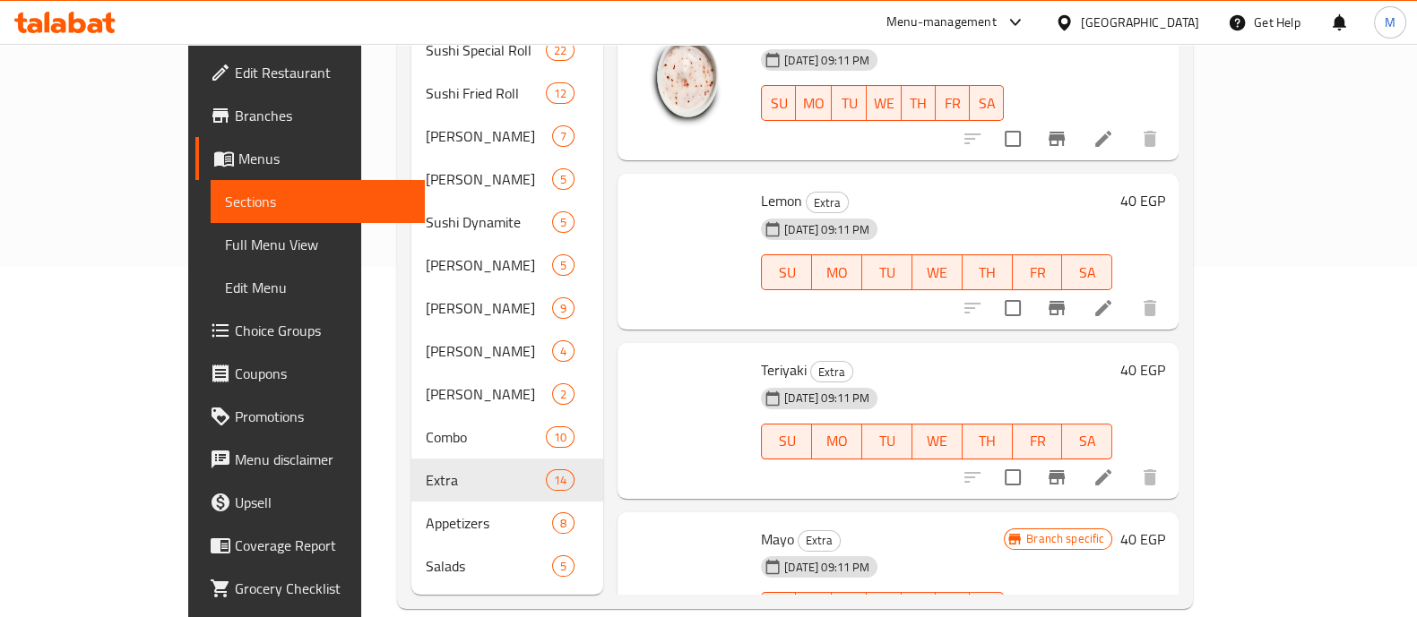
scroll to position [783, 0]
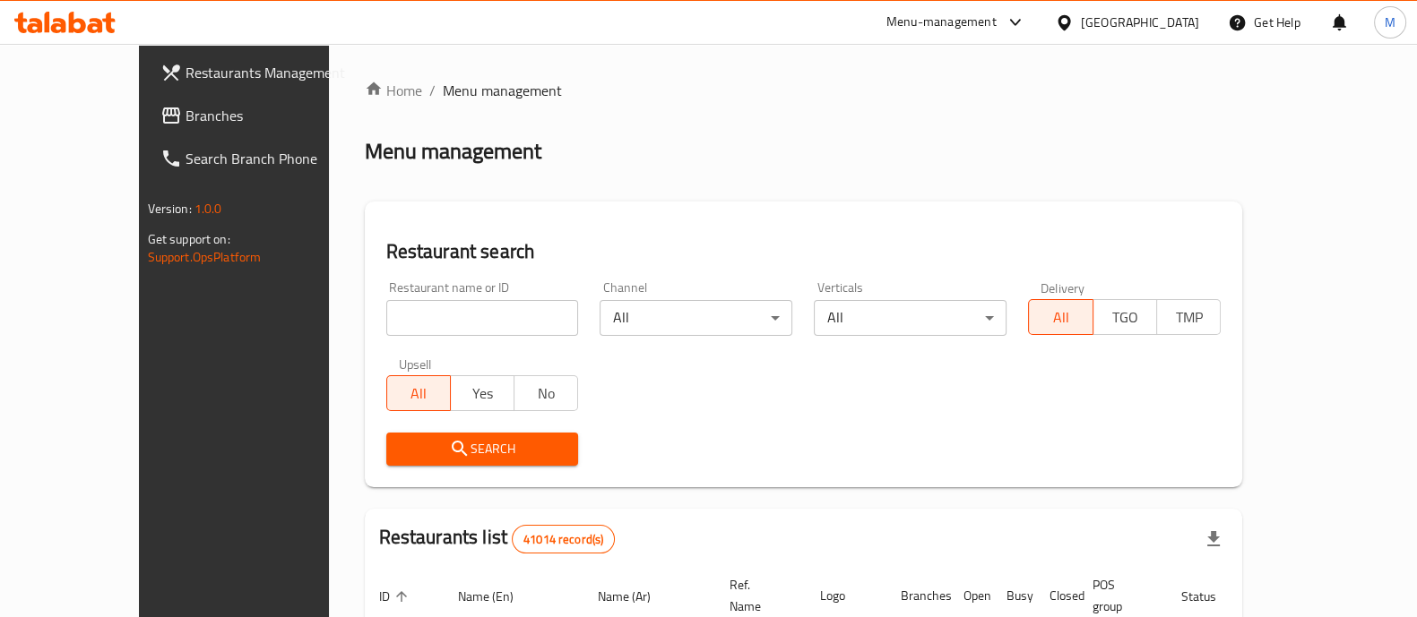
click at [400, 316] on input "search" at bounding box center [482, 318] width 193 height 36
paste input "Taqati Kimo, Ismailia Governorate"
drag, startPoint x: 473, startPoint y: 320, endPoint x: 961, endPoint y: 326, distance: 488.4
click at [961, 326] on div "Restaurant name or ID Taqati Kimo, Ismailia Governorate Restaurant name or ID C…" at bounding box center [803, 374] width 857 height 206
drag, startPoint x: 385, startPoint y: 328, endPoint x: 252, endPoint y: 324, distance: 133.6
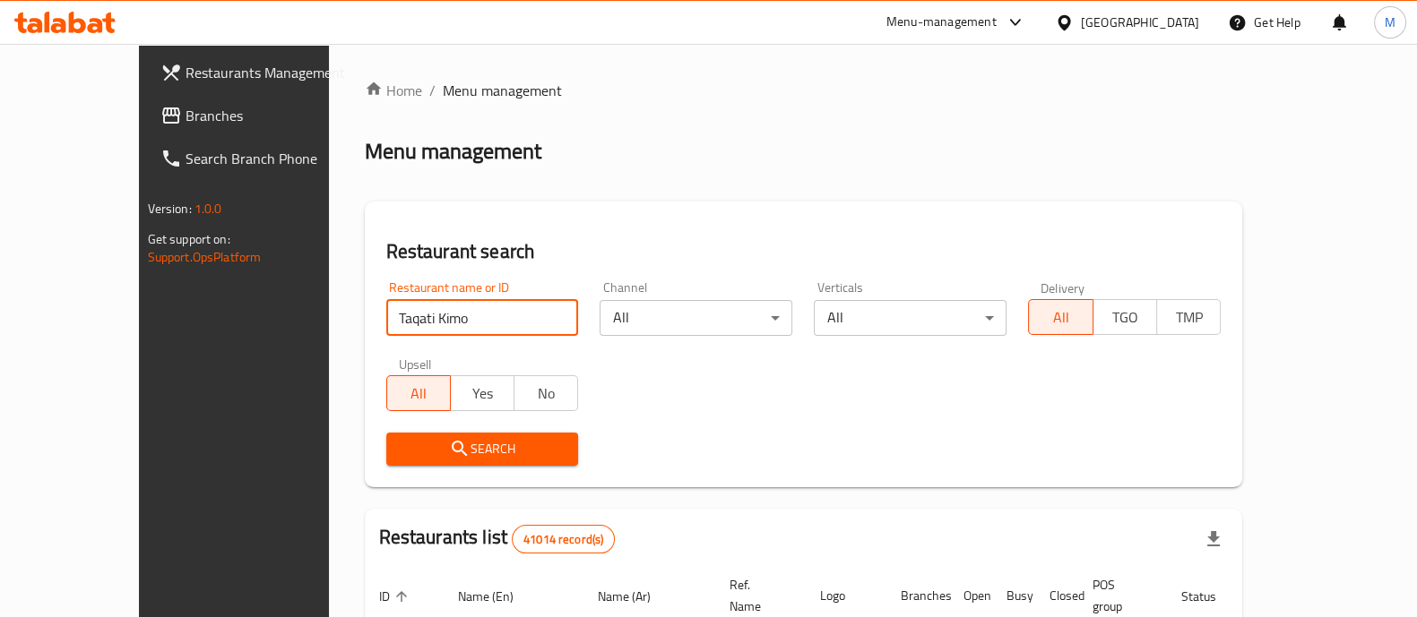
click at [329, 324] on div "Home / Menu management Menu management Restaurant search Restaurant name or ID …" at bounding box center [804, 620] width 950 height 1153
type input "Taqati Kimo"
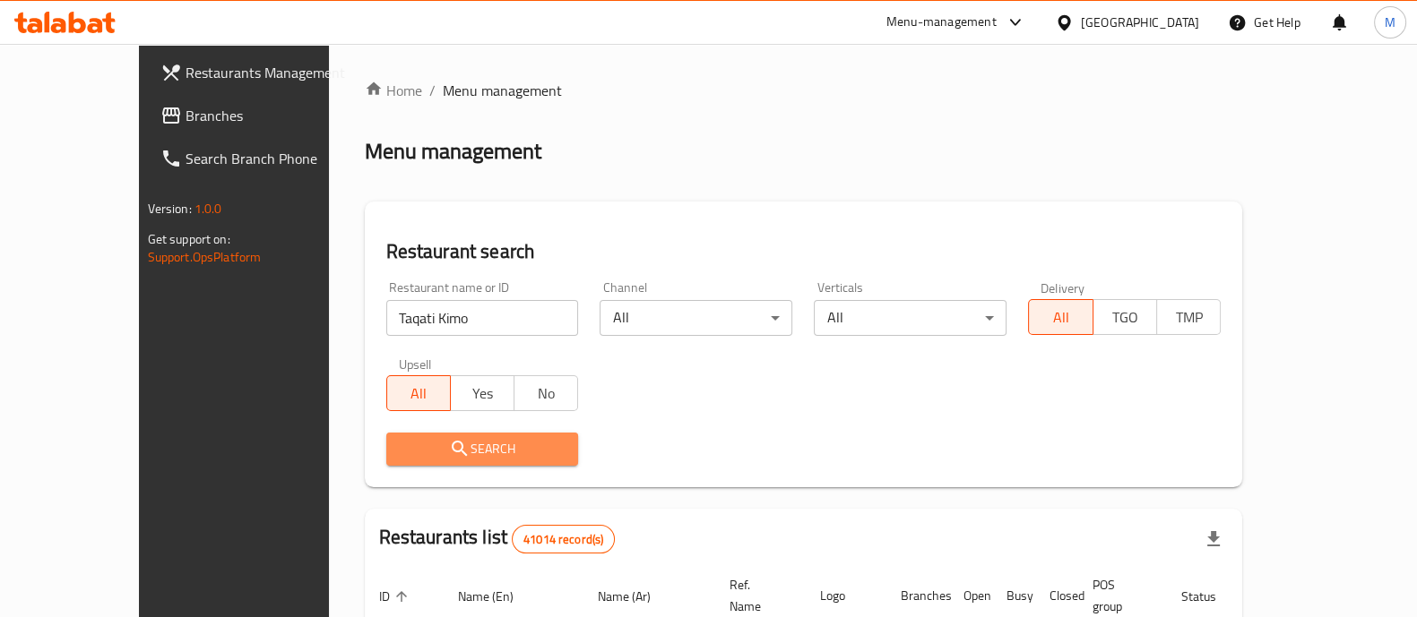
click at [427, 459] on span "Search" at bounding box center [483, 449] width 164 height 22
